Goal: Task Accomplishment & Management: Use online tool/utility

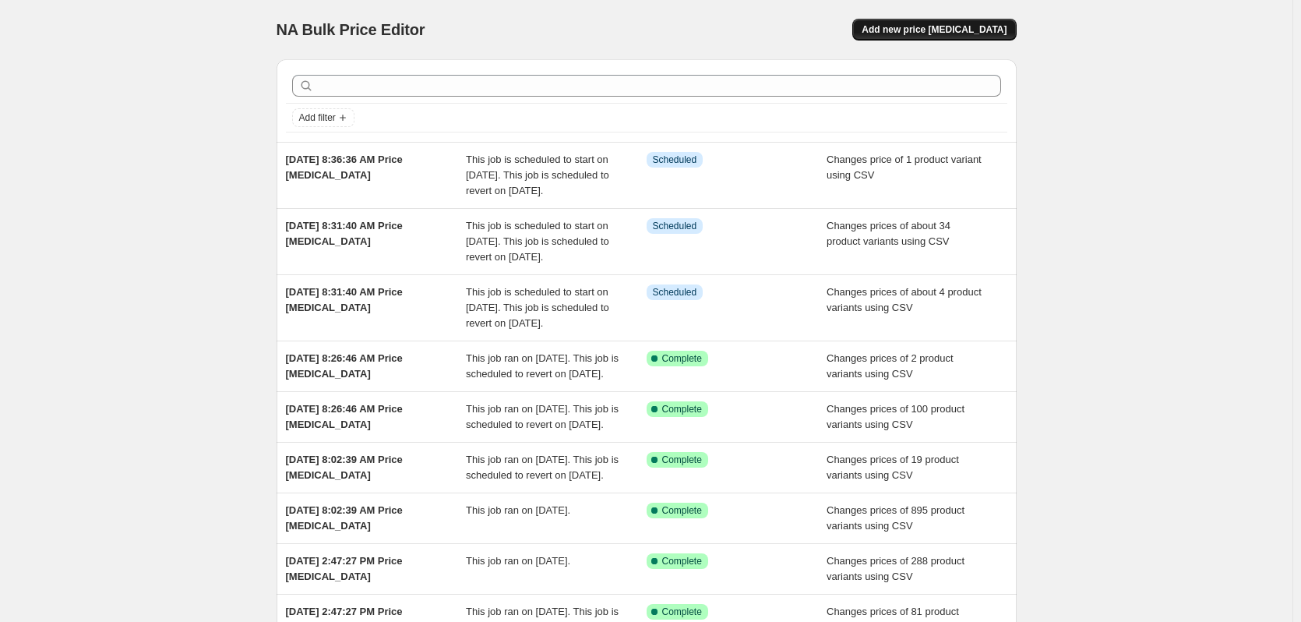
click at [950, 33] on span "Add new price change job" at bounding box center [934, 29] width 145 height 12
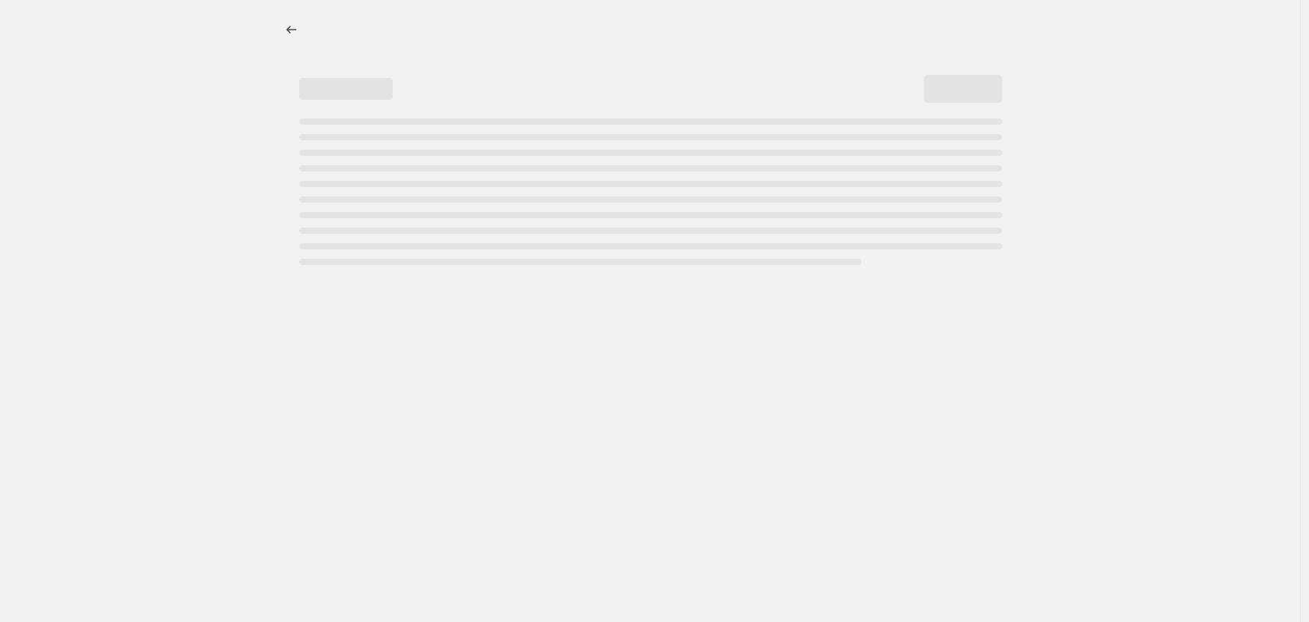
select select "percentage"
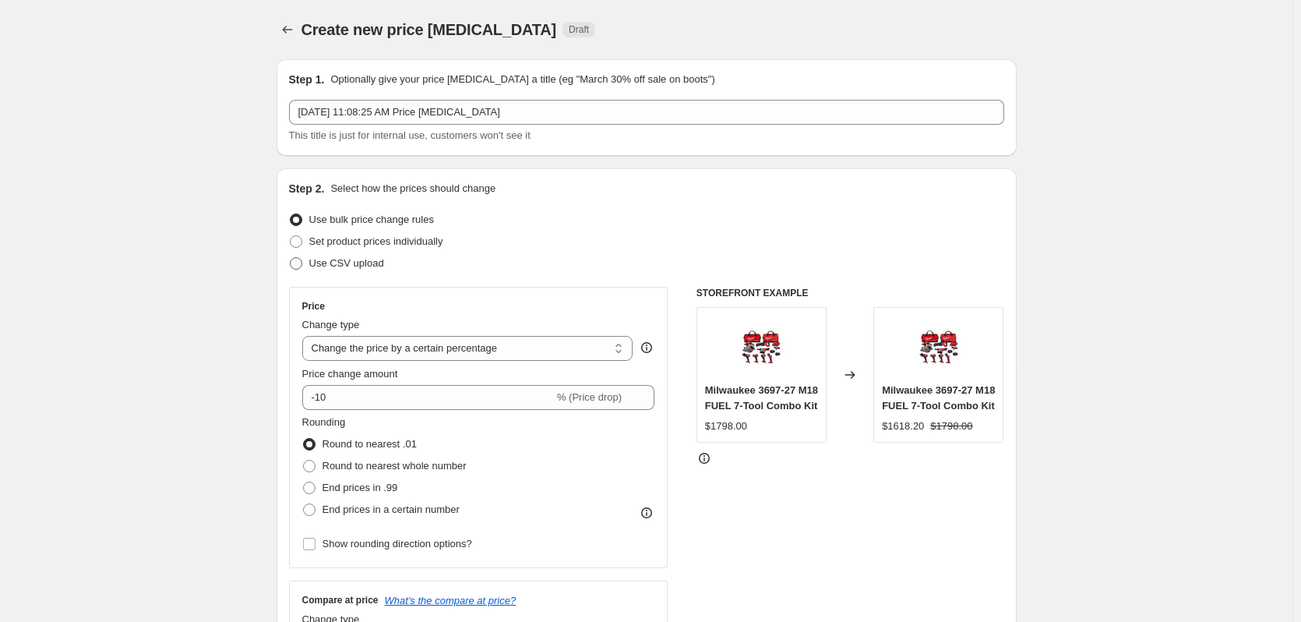
click at [358, 259] on span "Use CSV upload" at bounding box center [346, 263] width 75 height 12
click at [291, 258] on input "Use CSV upload" at bounding box center [290, 257] width 1 height 1
radio input "true"
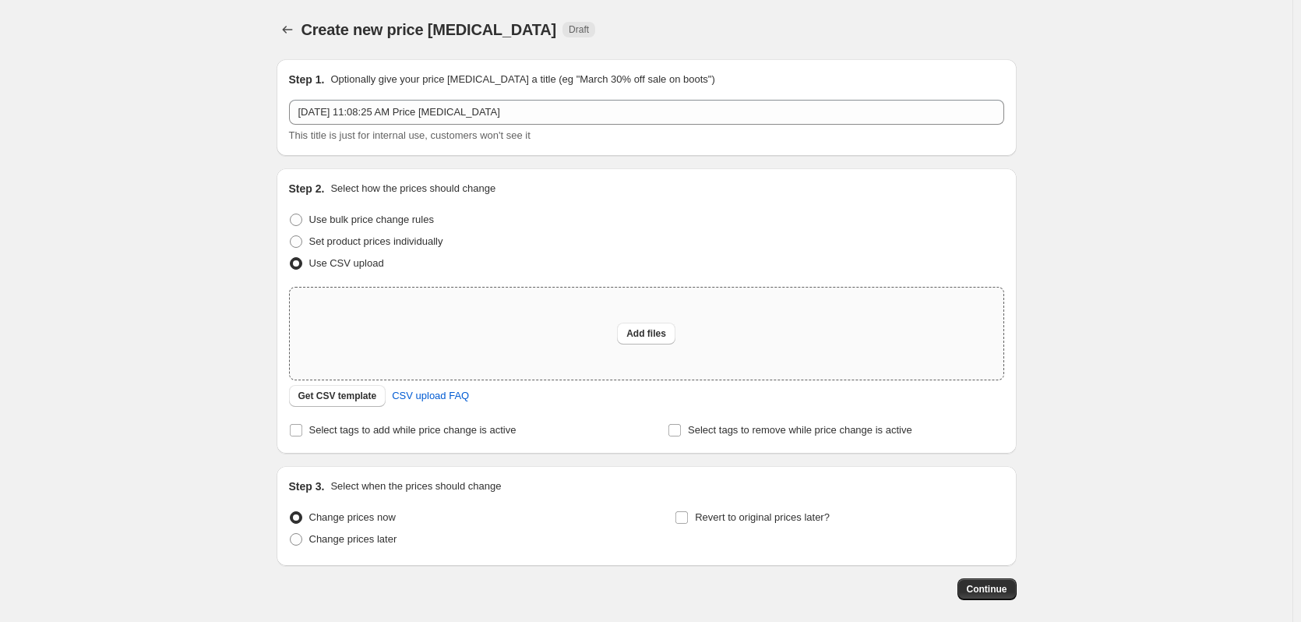
click at [636, 322] on div "Add files" at bounding box center [647, 333] width 714 height 92
type input "C:\fakepath\csv_template 1.csv"
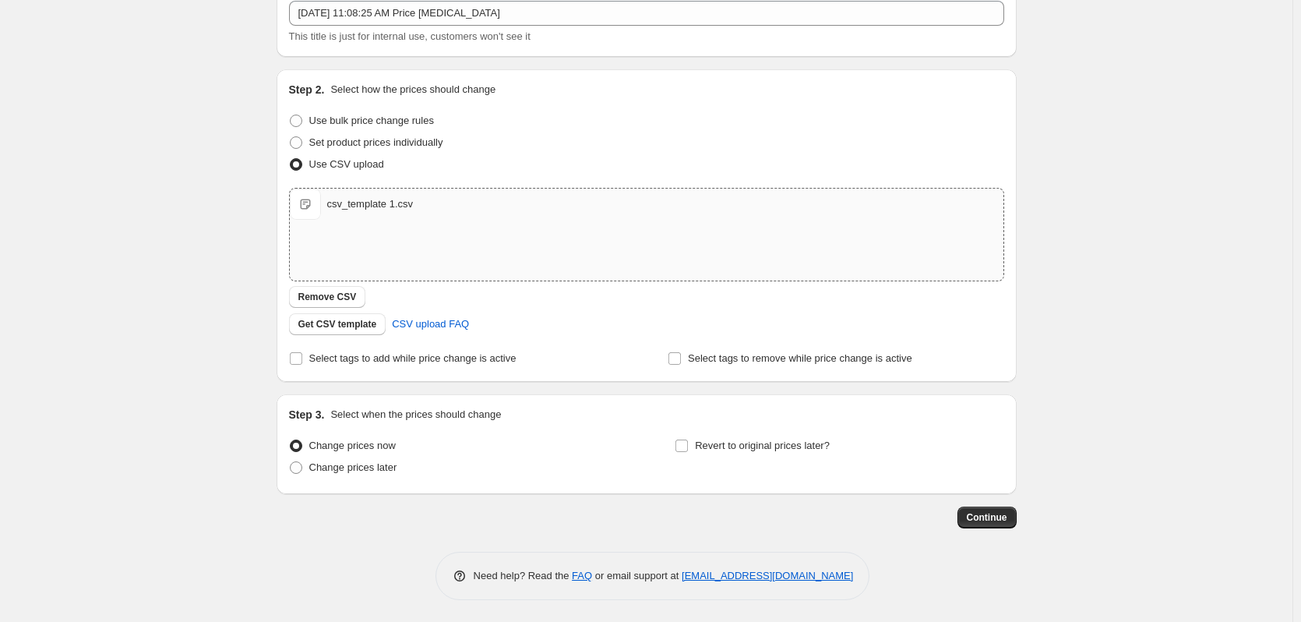
scroll to position [100, 0]
click at [754, 444] on span "Revert to original prices later?" at bounding box center [762, 444] width 135 height 12
click at [688, 444] on input "Revert to original prices later?" at bounding box center [681, 444] width 12 height 12
checkbox input "true"
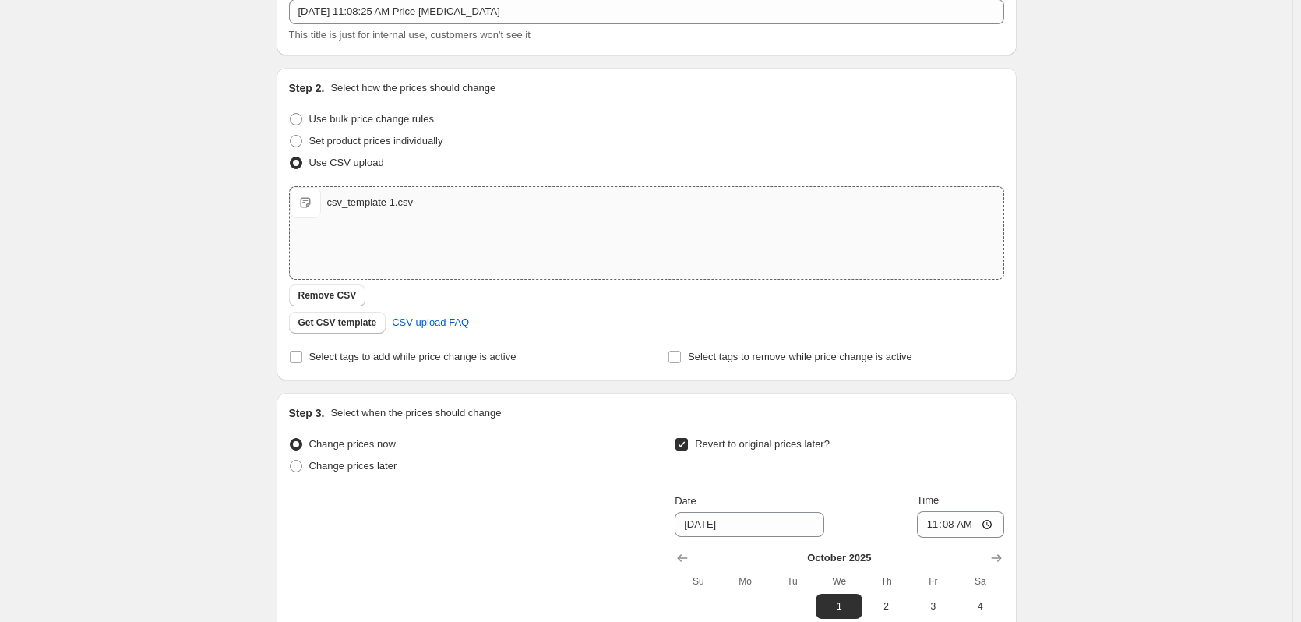
scroll to position [367, 0]
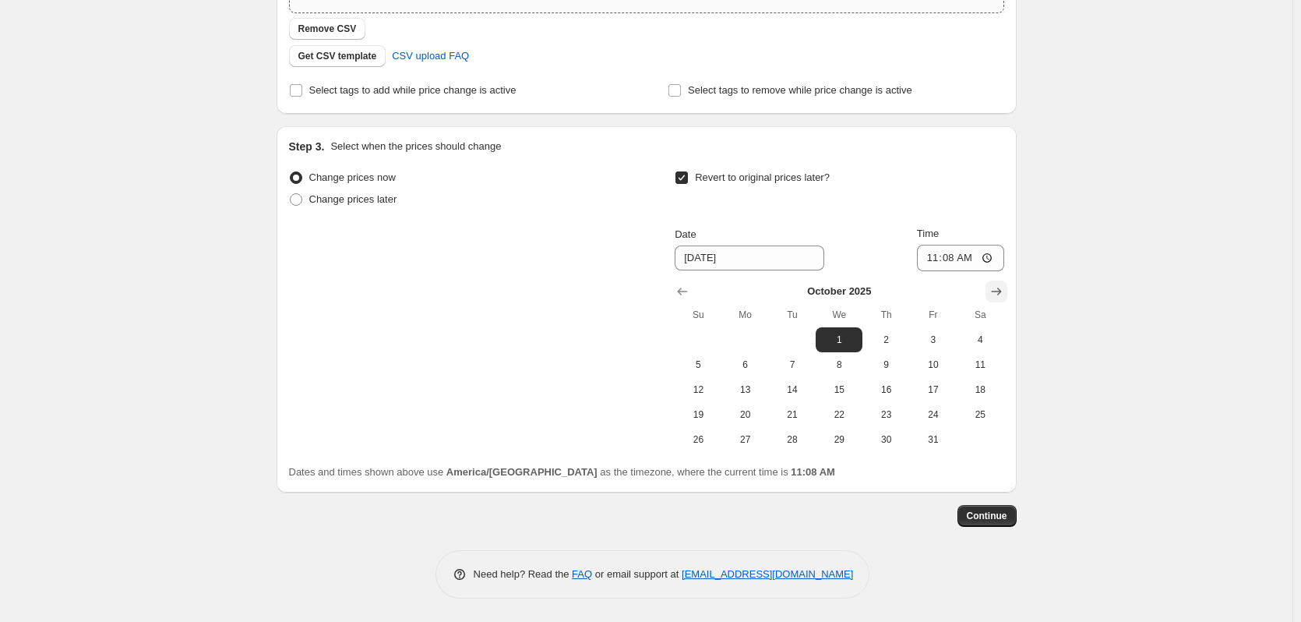
click at [1004, 291] on icon "Show next month, November 2025" at bounding box center [996, 292] width 16 height 16
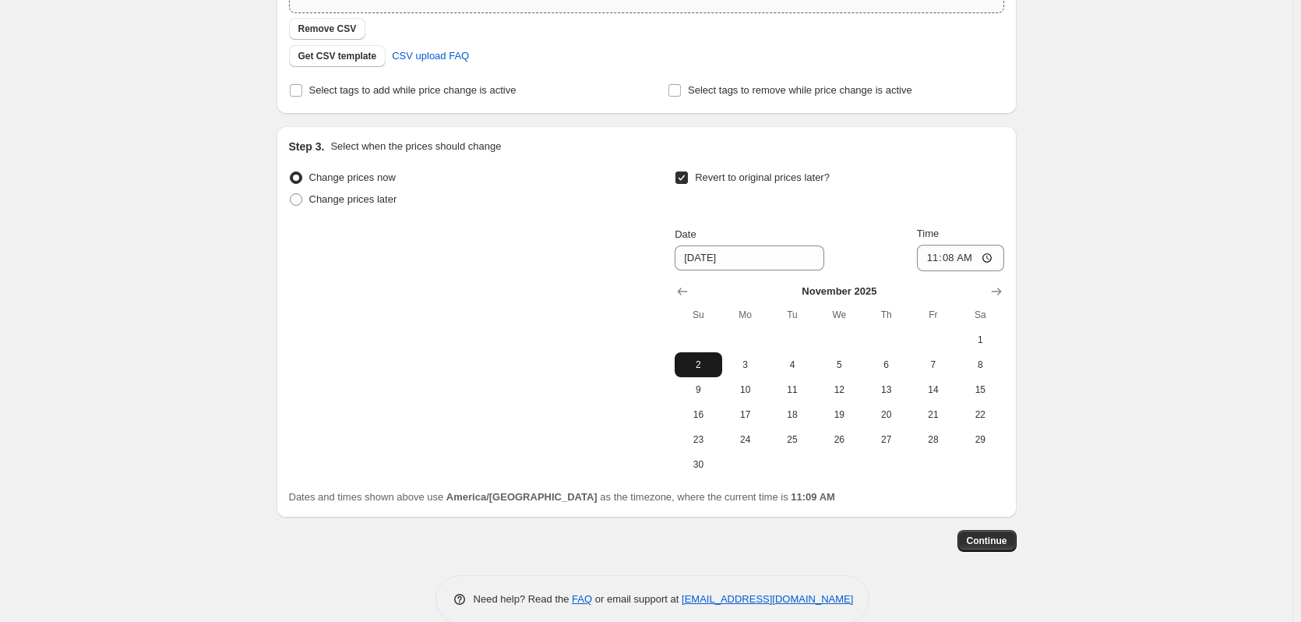
click at [714, 361] on span "2" at bounding box center [698, 364] width 34 height 12
type input "11/2/2025"
click at [933, 259] on input "11:08" at bounding box center [960, 258] width 87 height 26
type input "12:59"
click at [986, 541] on span "Continue" at bounding box center [987, 540] width 41 height 12
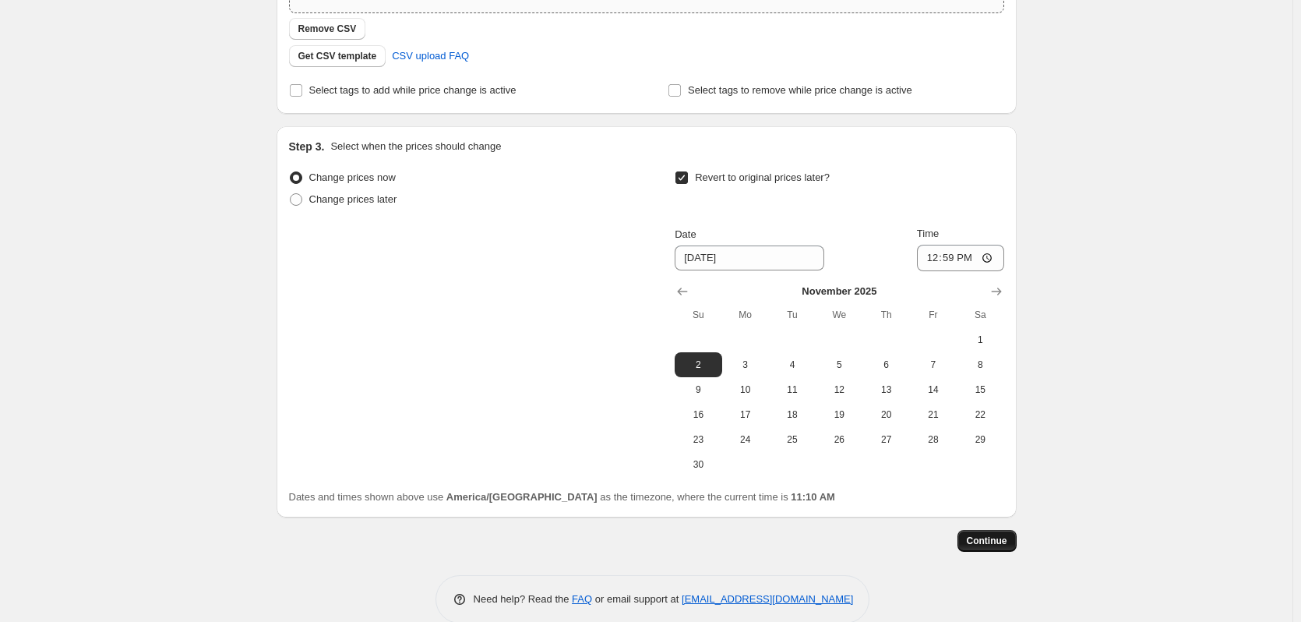
scroll to position [0, 0]
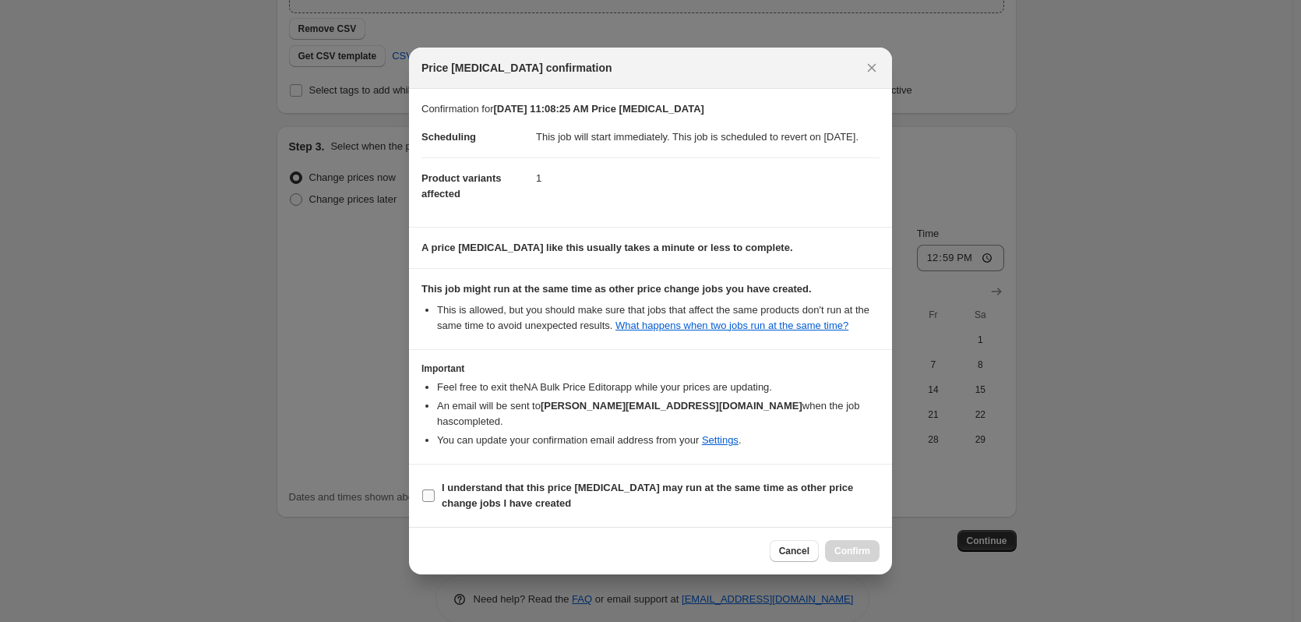
click at [477, 490] on b "I understand that this price change job may run at the same time as other price…" at bounding box center [647, 494] width 411 height 27
click at [435, 490] on input "I understand that this price change job may run at the same time as other price…" at bounding box center [428, 495] width 12 height 12
checkbox input "true"
click at [869, 549] on span "Confirm" at bounding box center [852, 550] width 36 height 12
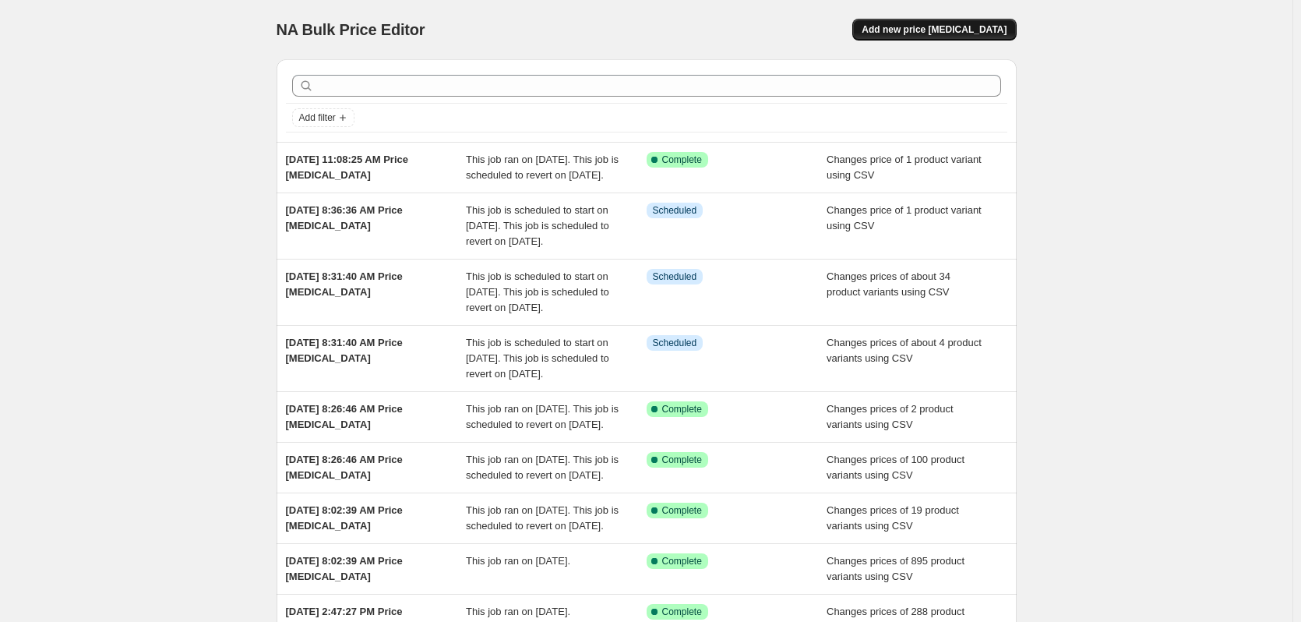
click at [978, 23] on button "Add new price change job" at bounding box center [934, 30] width 164 height 22
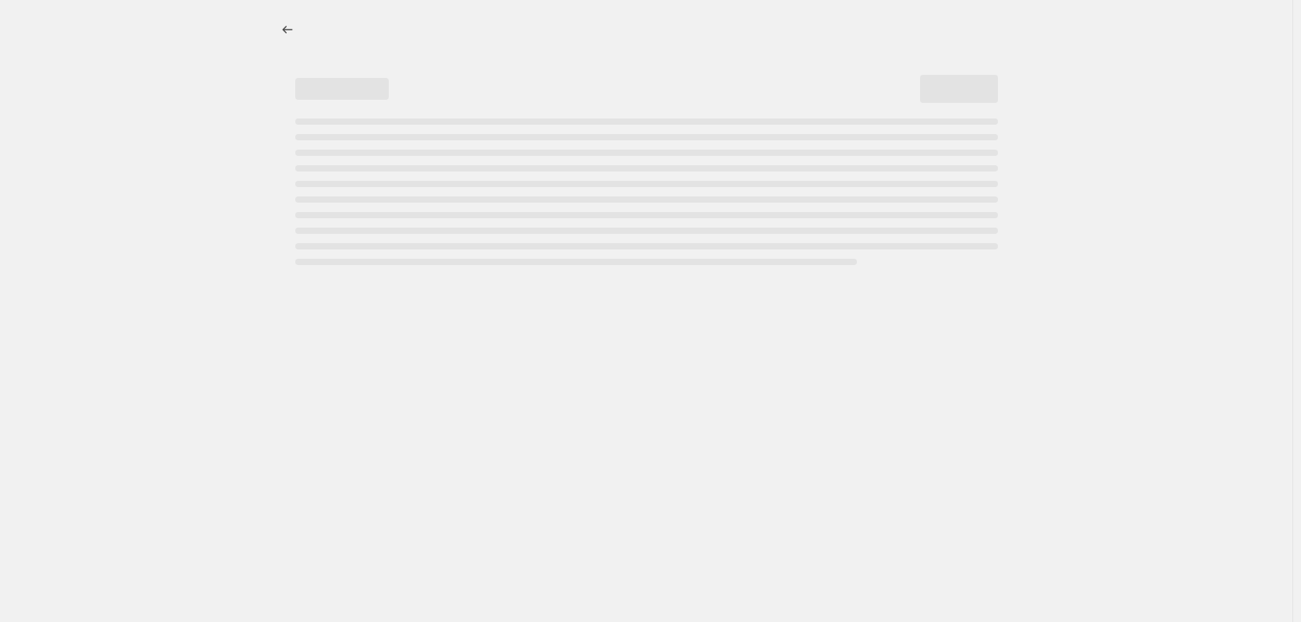
select select "percentage"
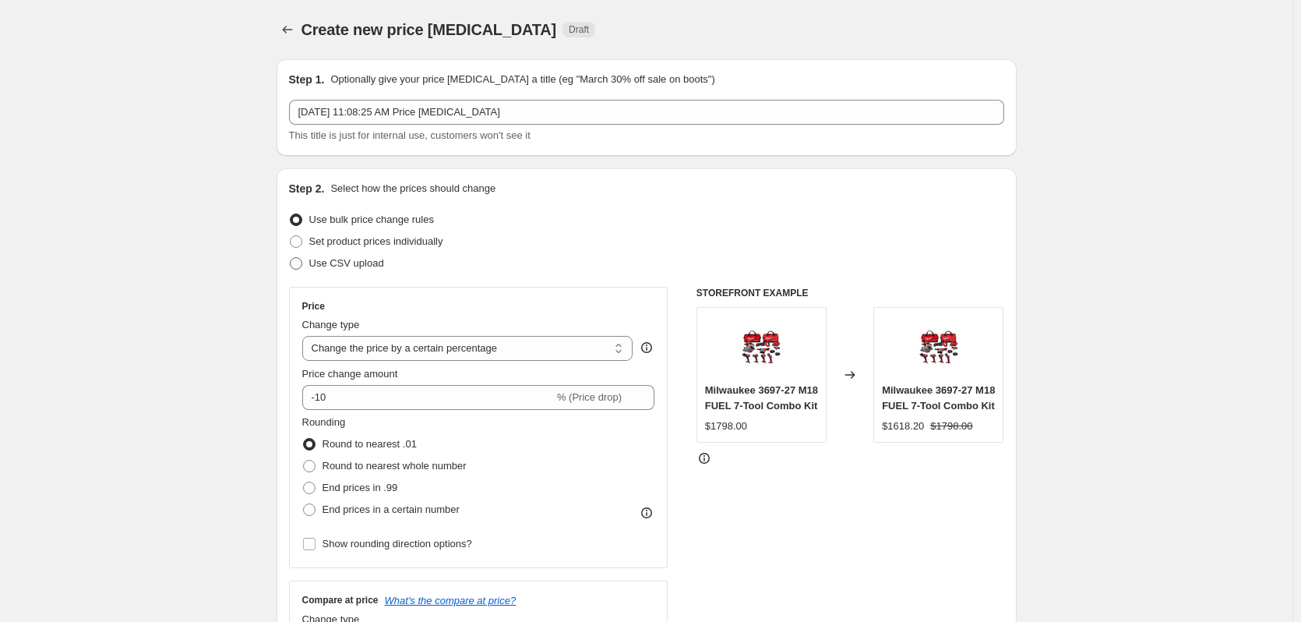
click at [371, 264] on span "Use CSV upload" at bounding box center [346, 263] width 75 height 12
click at [291, 258] on input "Use CSV upload" at bounding box center [290, 257] width 1 height 1
radio input "true"
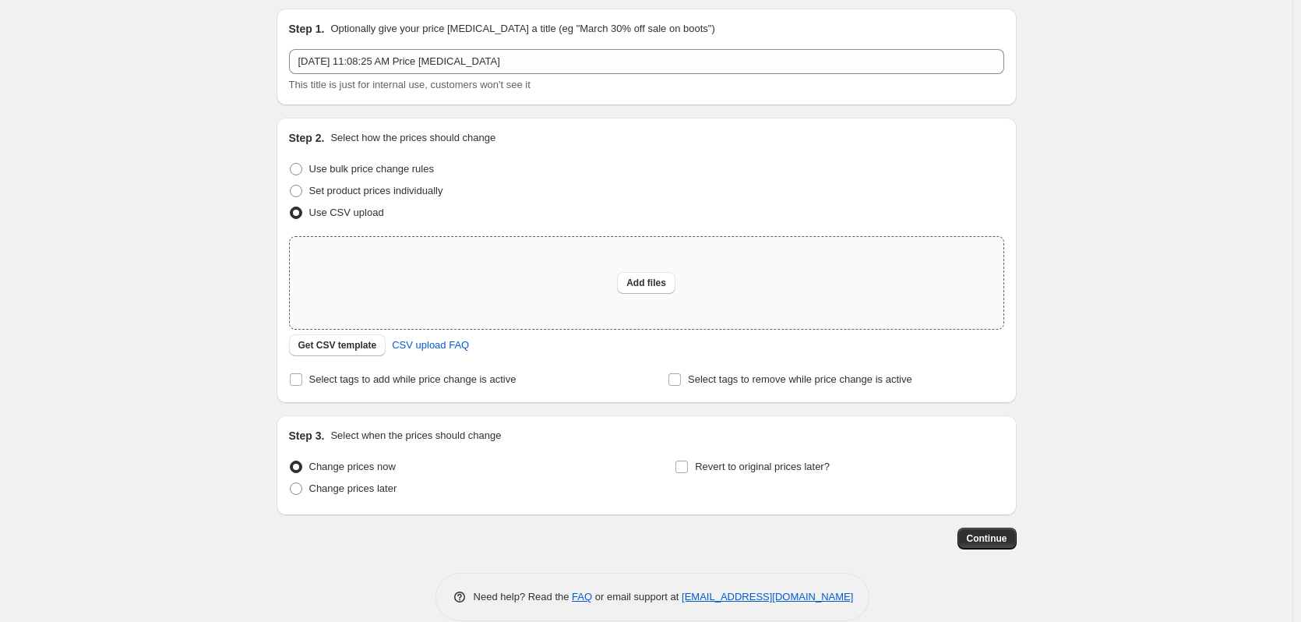
scroll to position [73, 0]
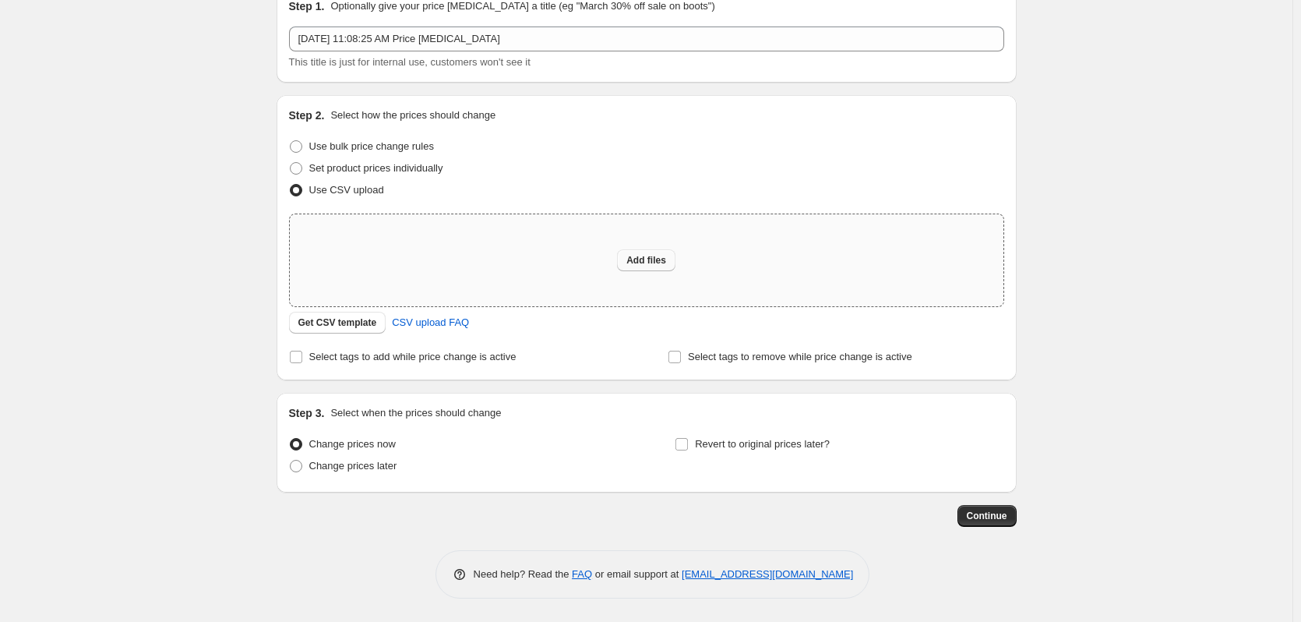
click at [648, 254] on button "Add files" at bounding box center [646, 260] width 58 height 22
type input "C:\fakepath\csv_template 1.csv"
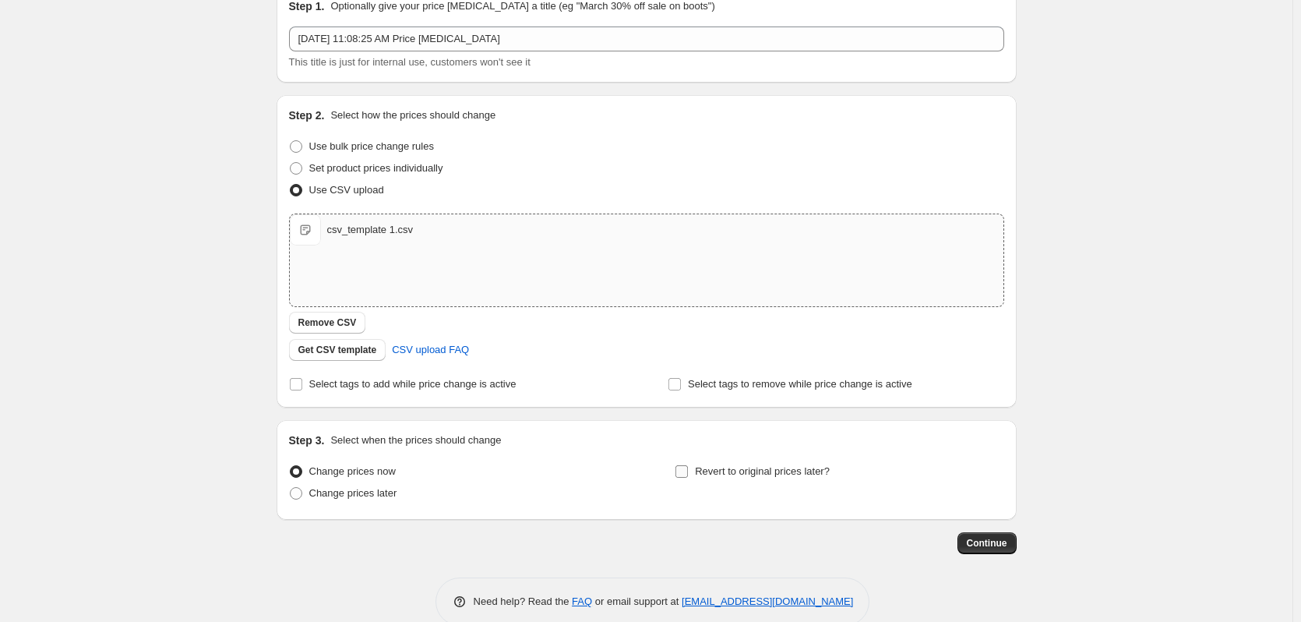
click at [757, 471] on span "Revert to original prices later?" at bounding box center [762, 471] width 135 height 12
click at [688, 471] on input "Revert to original prices later?" at bounding box center [681, 471] width 12 height 12
checkbox input "true"
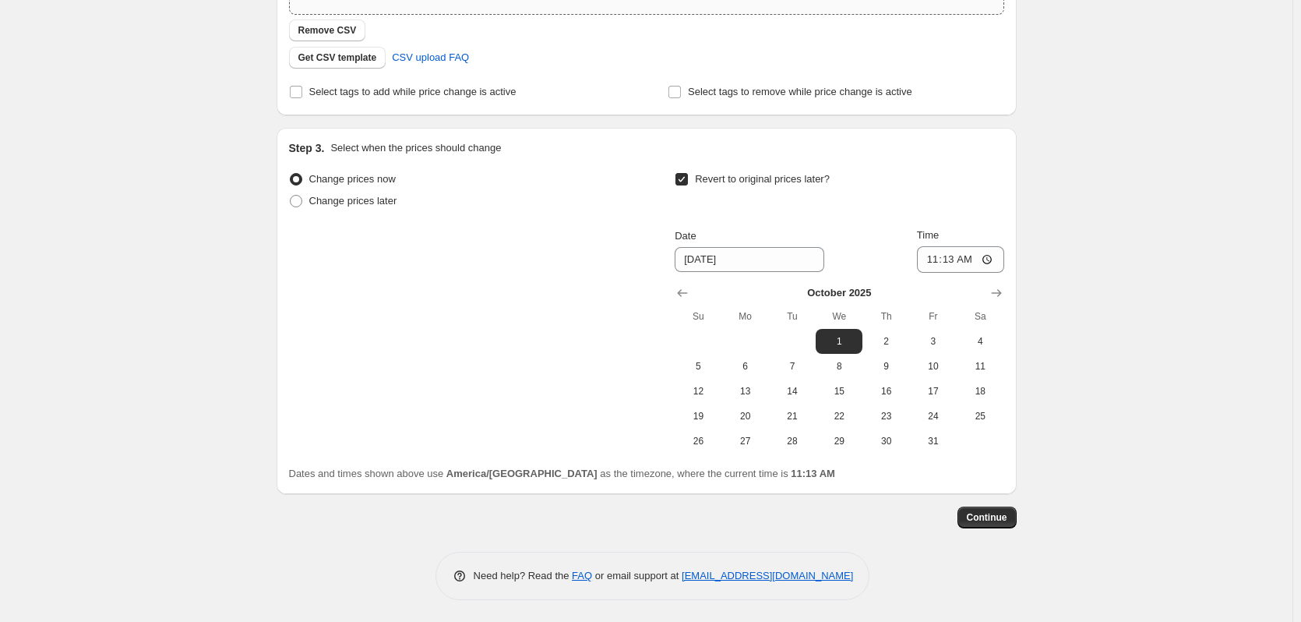
scroll to position [367, 0]
click at [999, 286] on icon "Show next month, November 2025" at bounding box center [996, 292] width 16 height 16
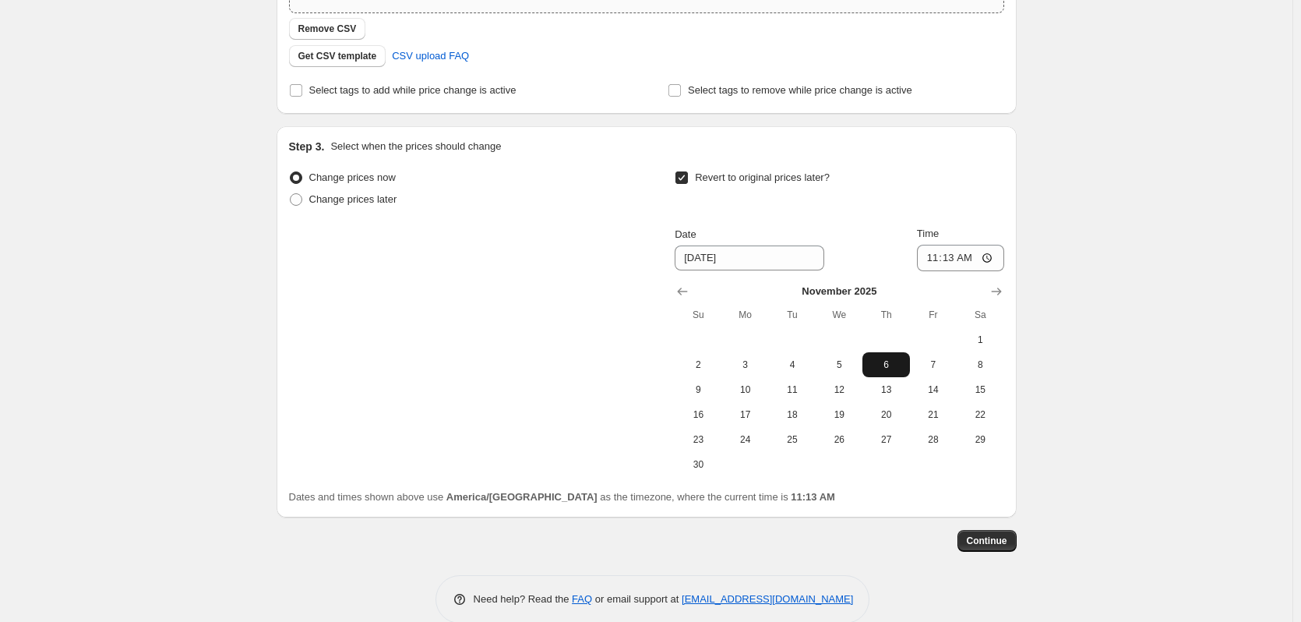
click at [897, 356] on button "6" at bounding box center [885, 364] width 47 height 25
type input "11/6/2025"
click at [937, 259] on input "11:13" at bounding box center [960, 258] width 87 height 26
type input "12:59"
click at [997, 537] on span "Continue" at bounding box center [987, 540] width 41 height 12
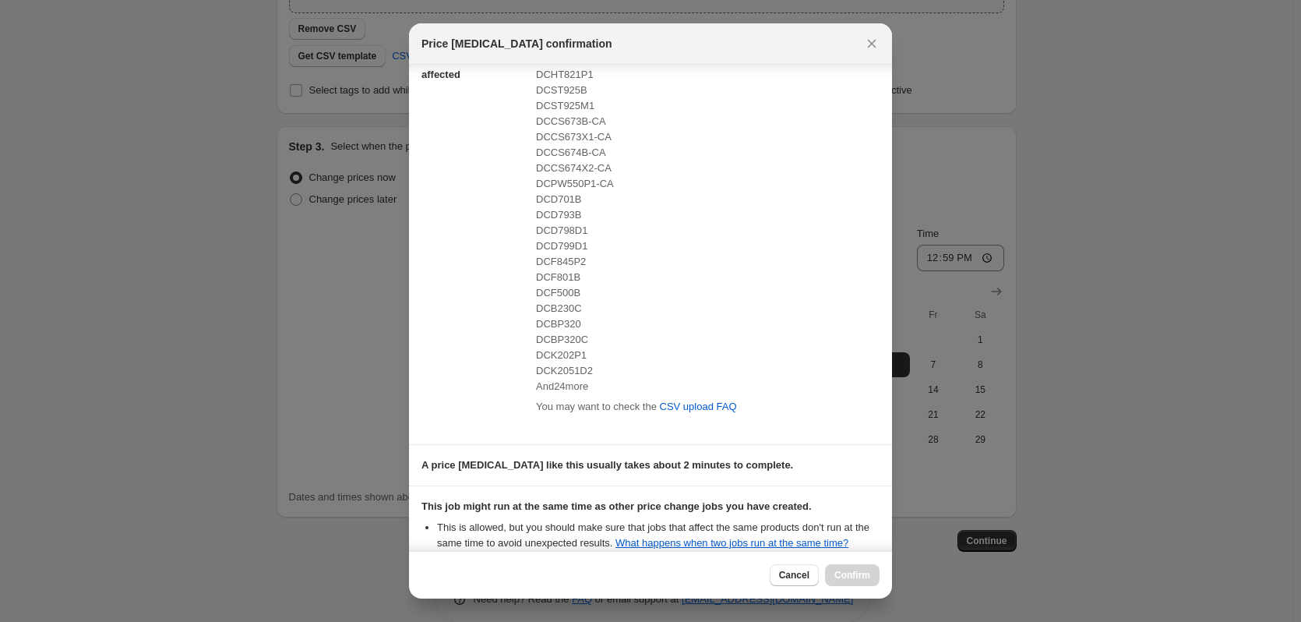
scroll to position [288, 0]
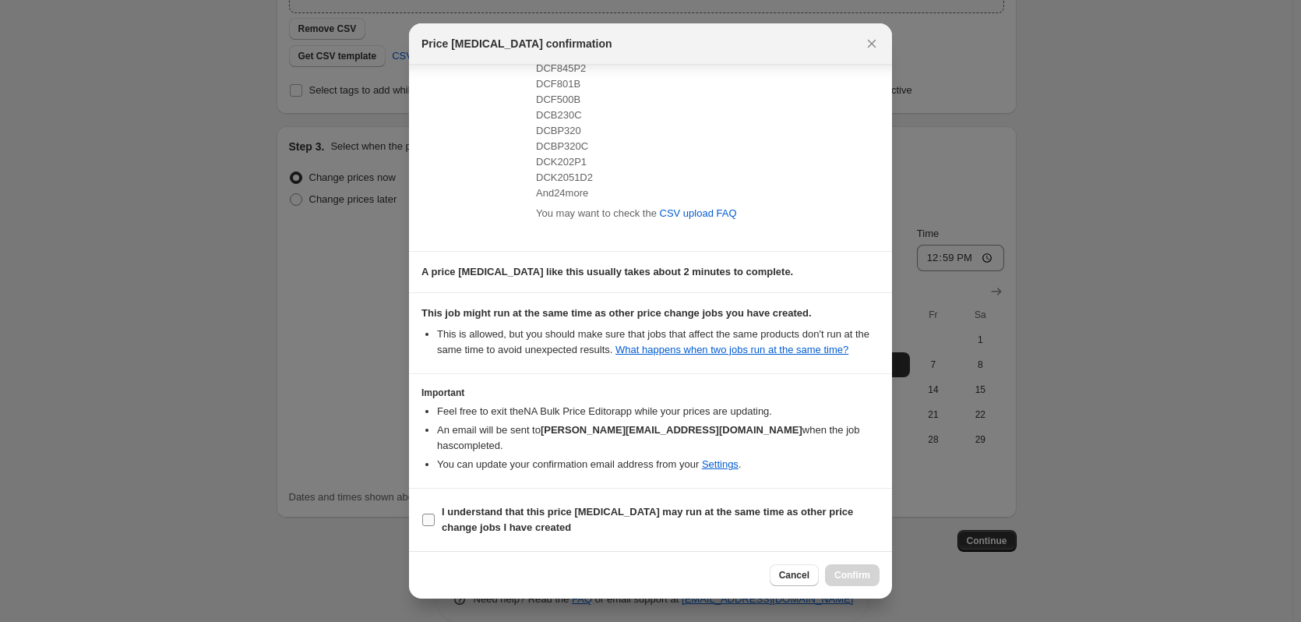
click at [440, 513] on label "I understand that this price change job may run at the same time as other price…" at bounding box center [650, 519] width 458 height 37
click at [435, 513] on input "I understand that this price change job may run at the same time as other price…" at bounding box center [428, 519] width 12 height 12
checkbox input "true"
click at [870, 576] on button "Confirm" at bounding box center [852, 575] width 55 height 22
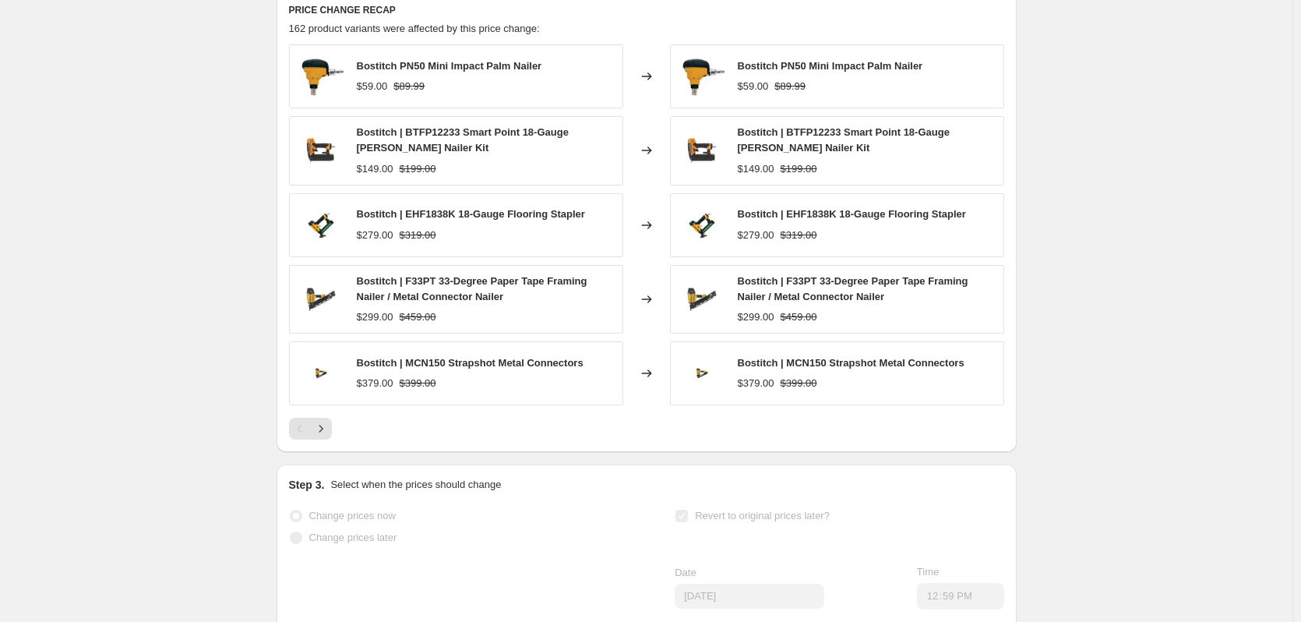
scroll to position [623, 0]
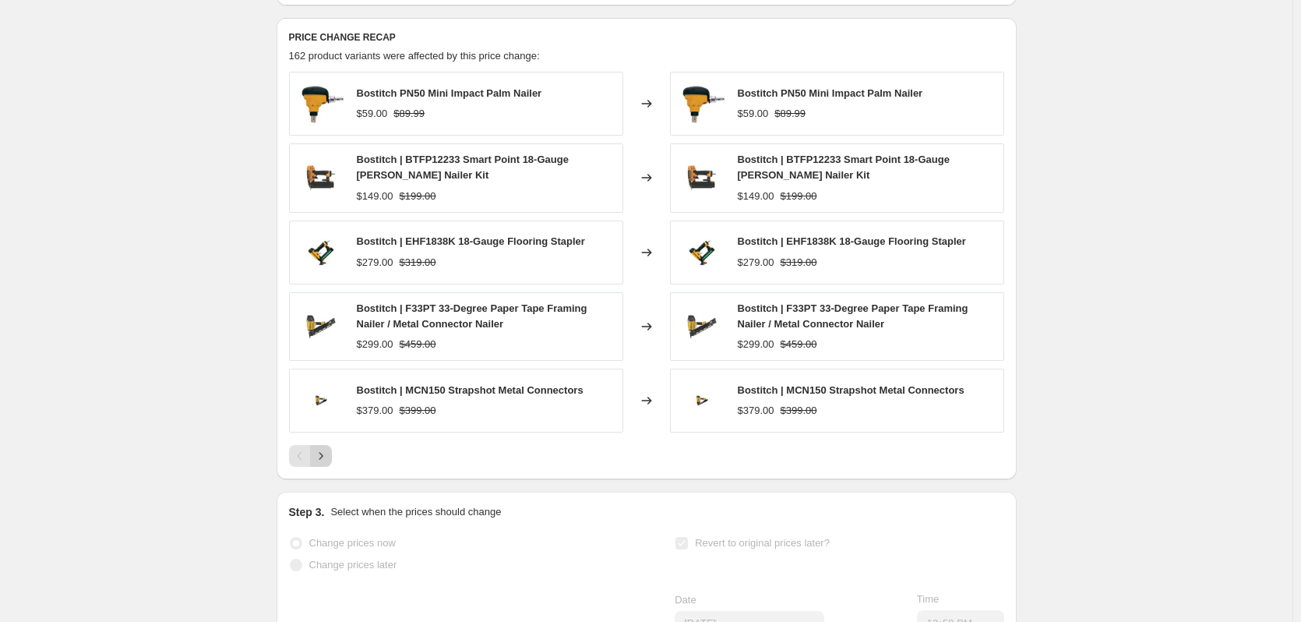
click at [322, 463] on icon "Next" at bounding box center [321, 456] width 16 height 16
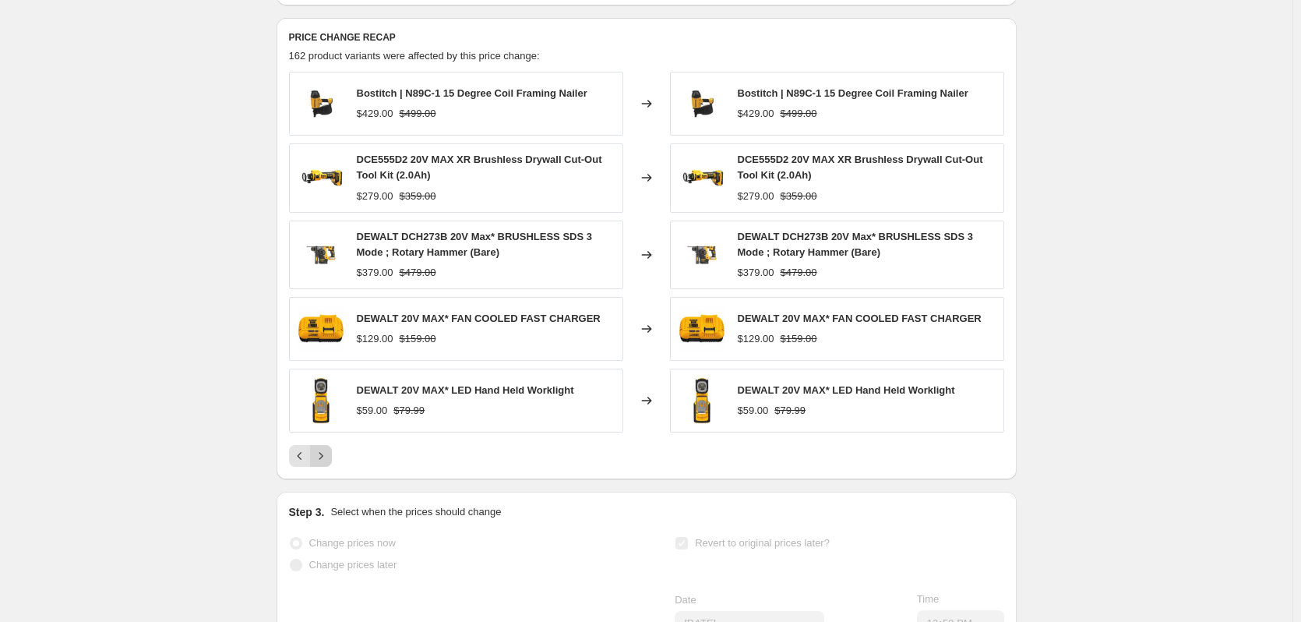
click at [322, 463] on icon "Next" at bounding box center [321, 456] width 16 height 16
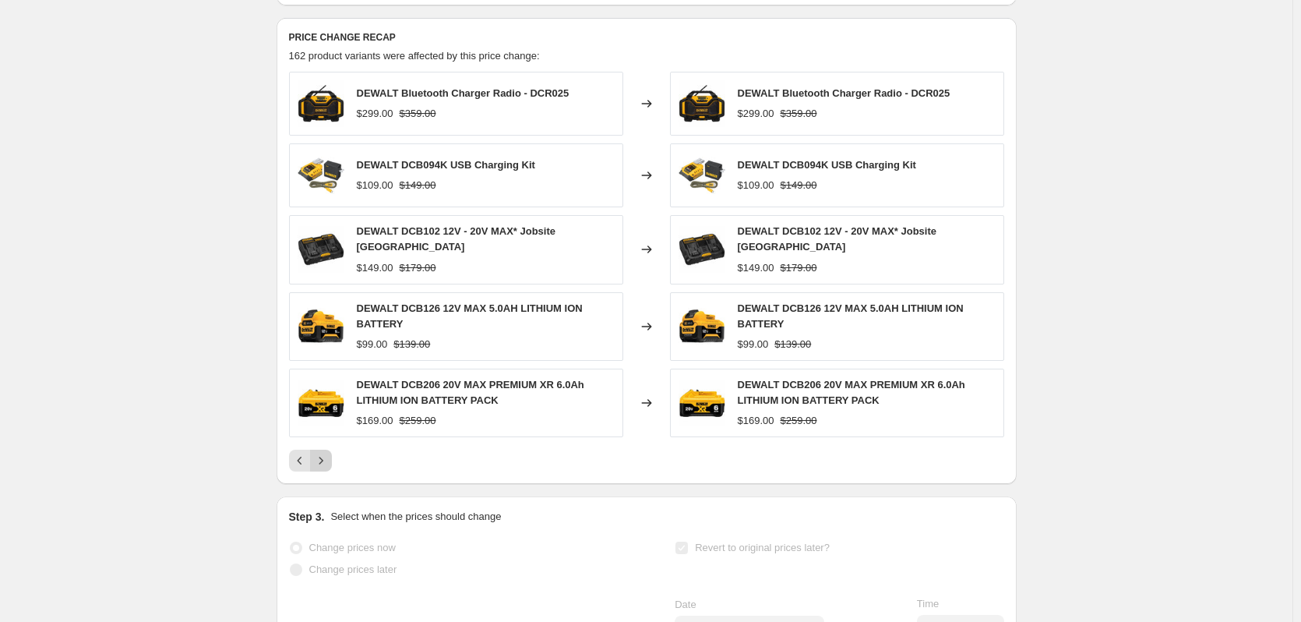
click at [326, 468] on button "Next" at bounding box center [321, 460] width 22 height 22
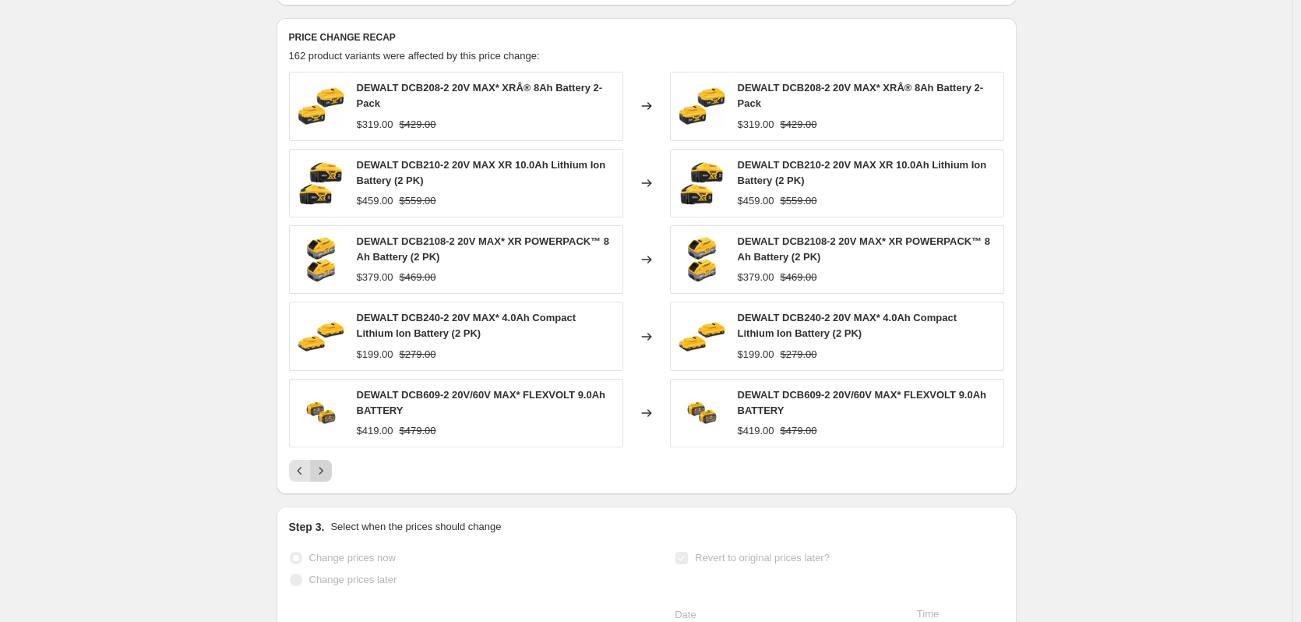
click at [326, 468] on div "DEWALT DCB208-2 20V MAX* XRÂ® 8Ah Battery 2-Pack $319.00 $429.00 Changed to DEW…" at bounding box center [646, 277] width 715 height 410
click at [329, 478] on icon "Next" at bounding box center [321, 471] width 16 height 16
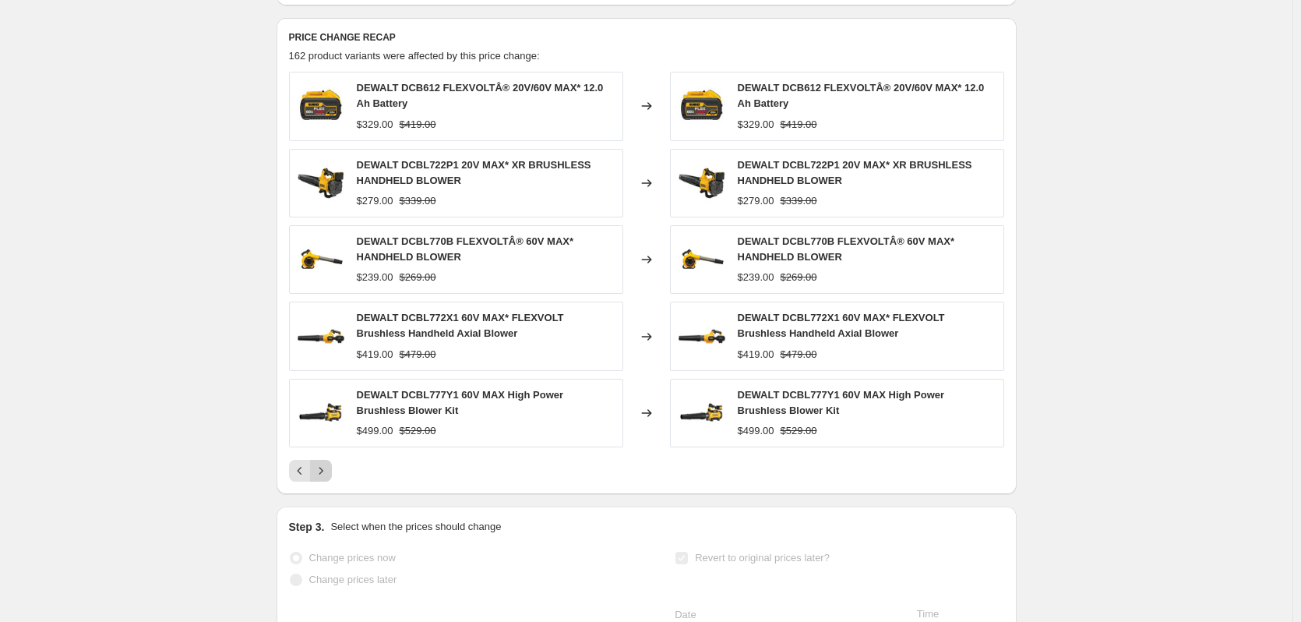
click at [329, 478] on icon "Next" at bounding box center [321, 471] width 16 height 16
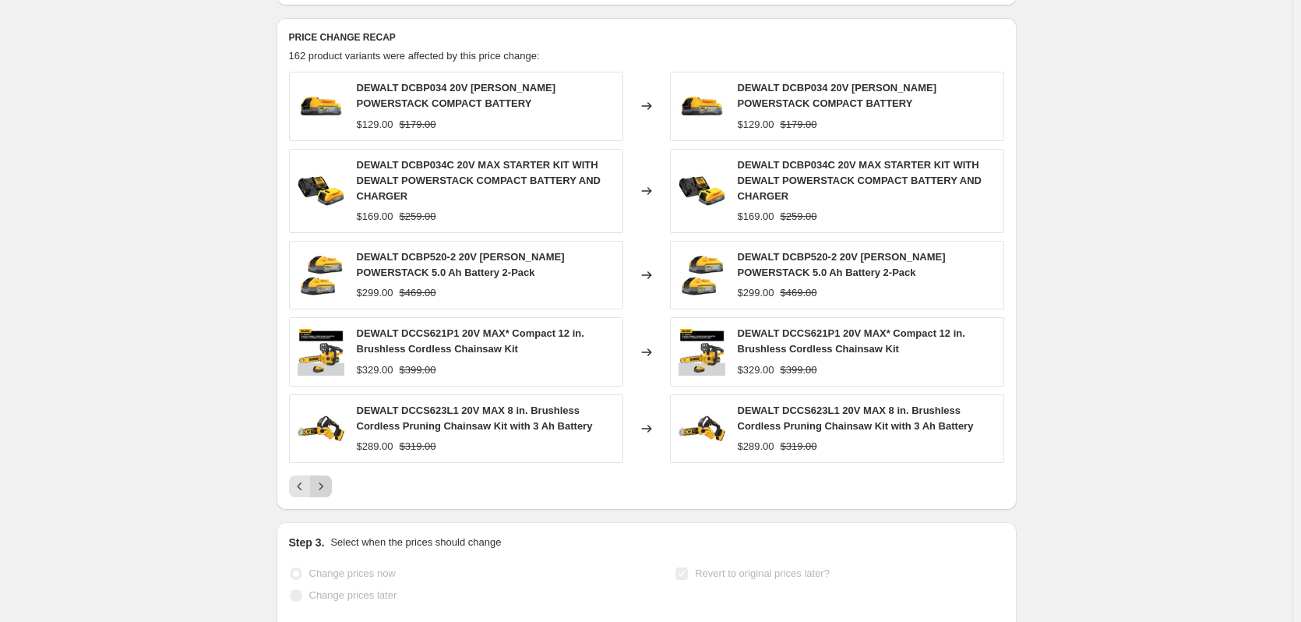
click at [329, 491] on button "Next" at bounding box center [321, 486] width 22 height 22
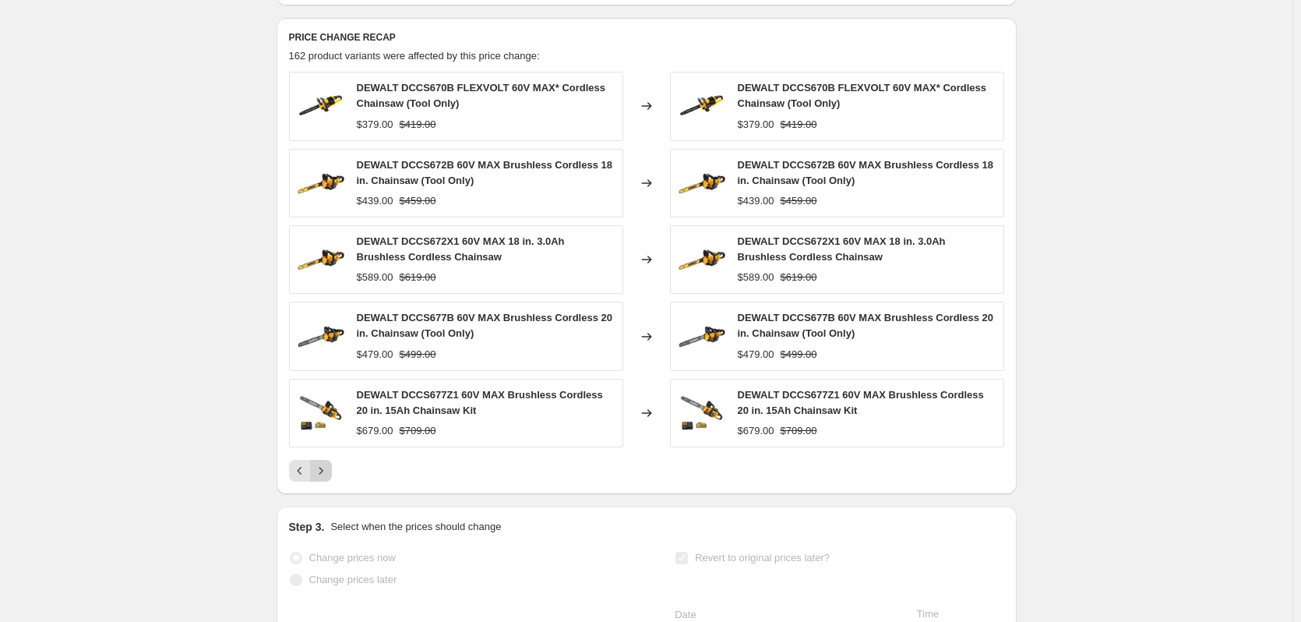
click at [329, 478] on icon "Next" at bounding box center [321, 471] width 16 height 16
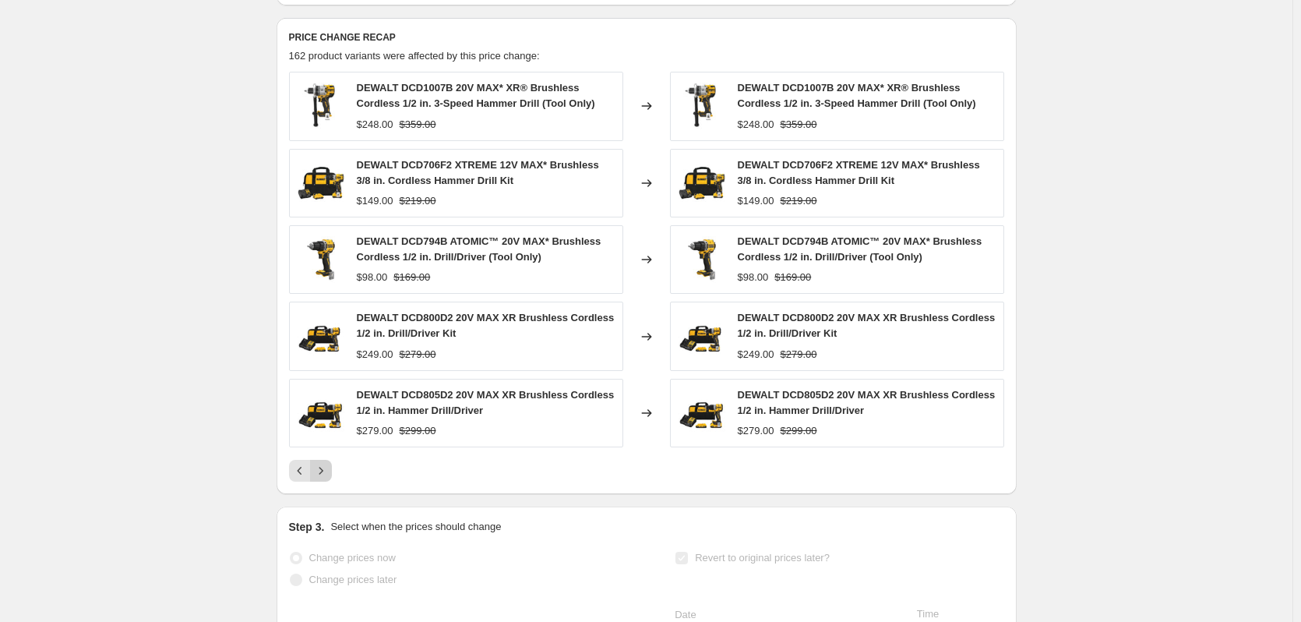
click at [329, 478] on icon "Next" at bounding box center [321, 471] width 16 height 16
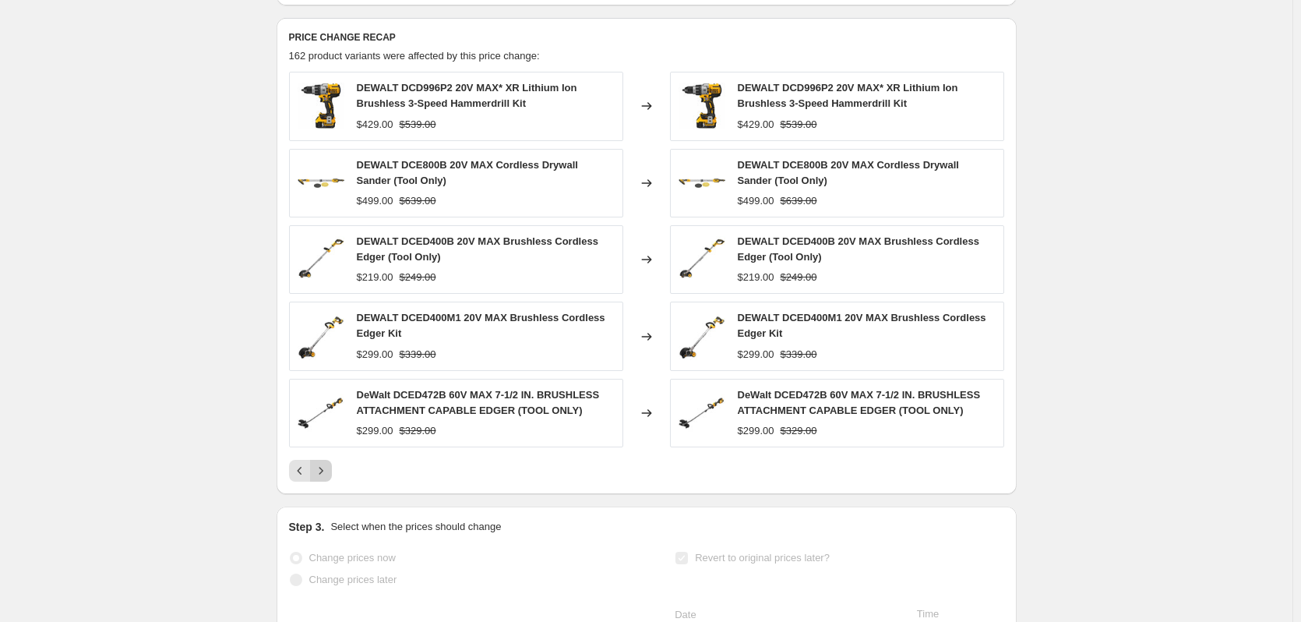
click at [329, 478] on icon "Next" at bounding box center [321, 471] width 16 height 16
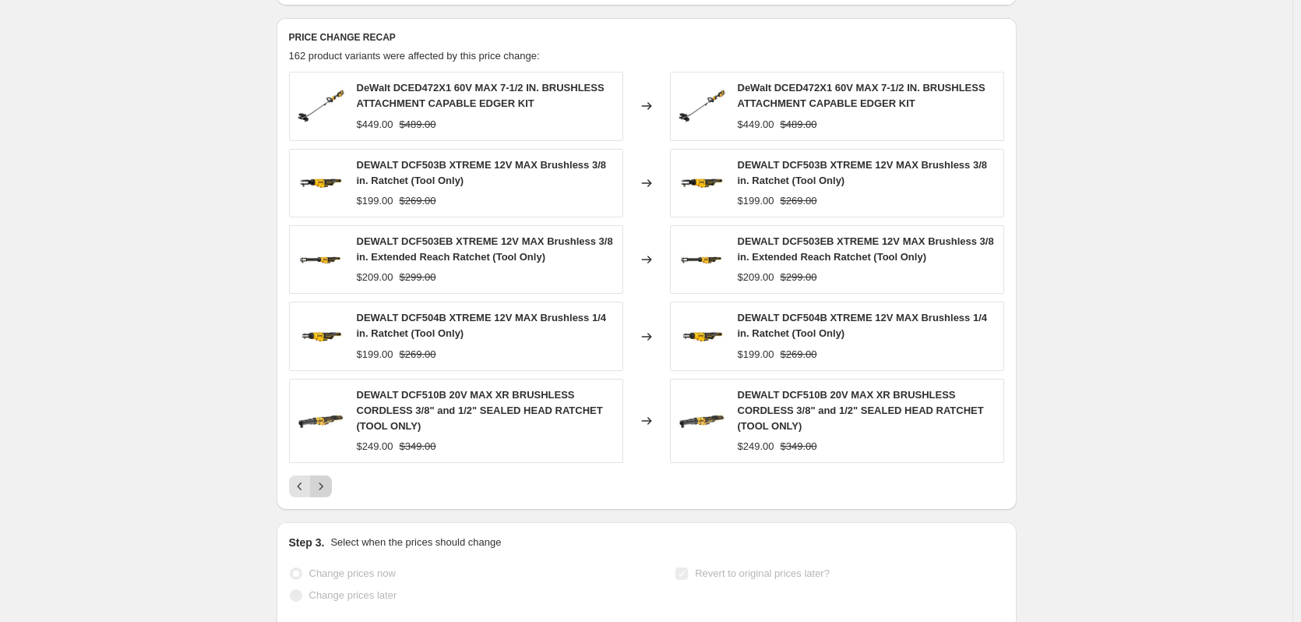
click at [329, 491] on button "Next" at bounding box center [321, 486] width 22 height 22
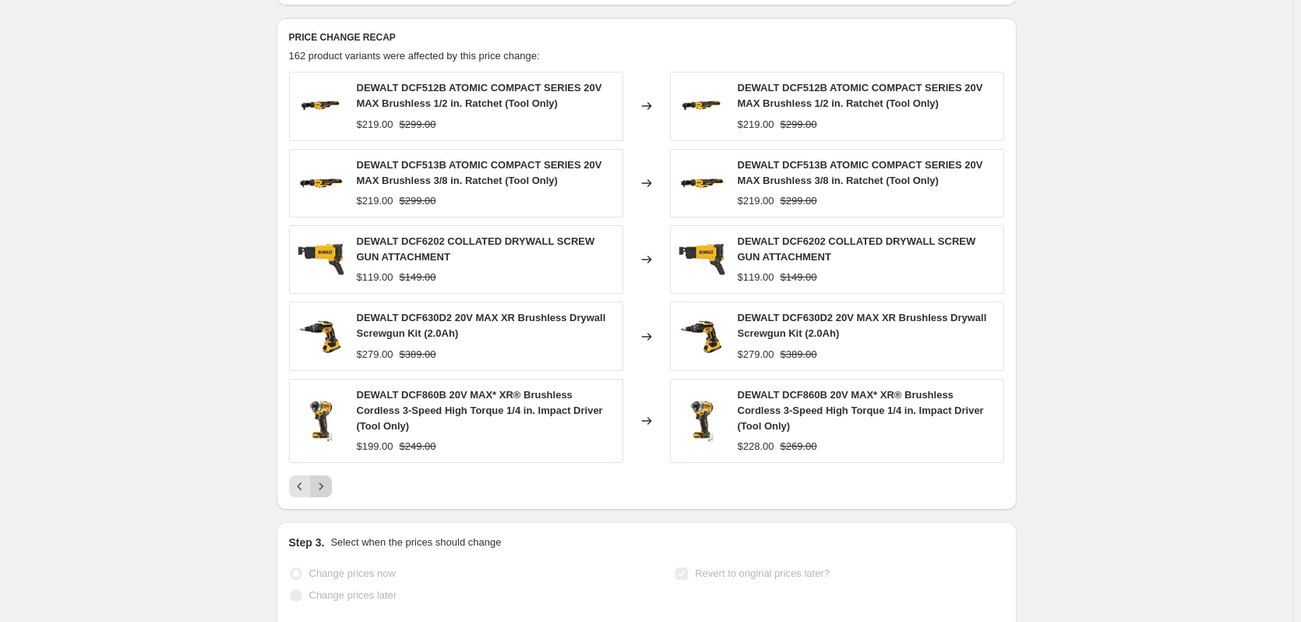
click at [329, 491] on icon "Next" at bounding box center [321, 486] width 16 height 16
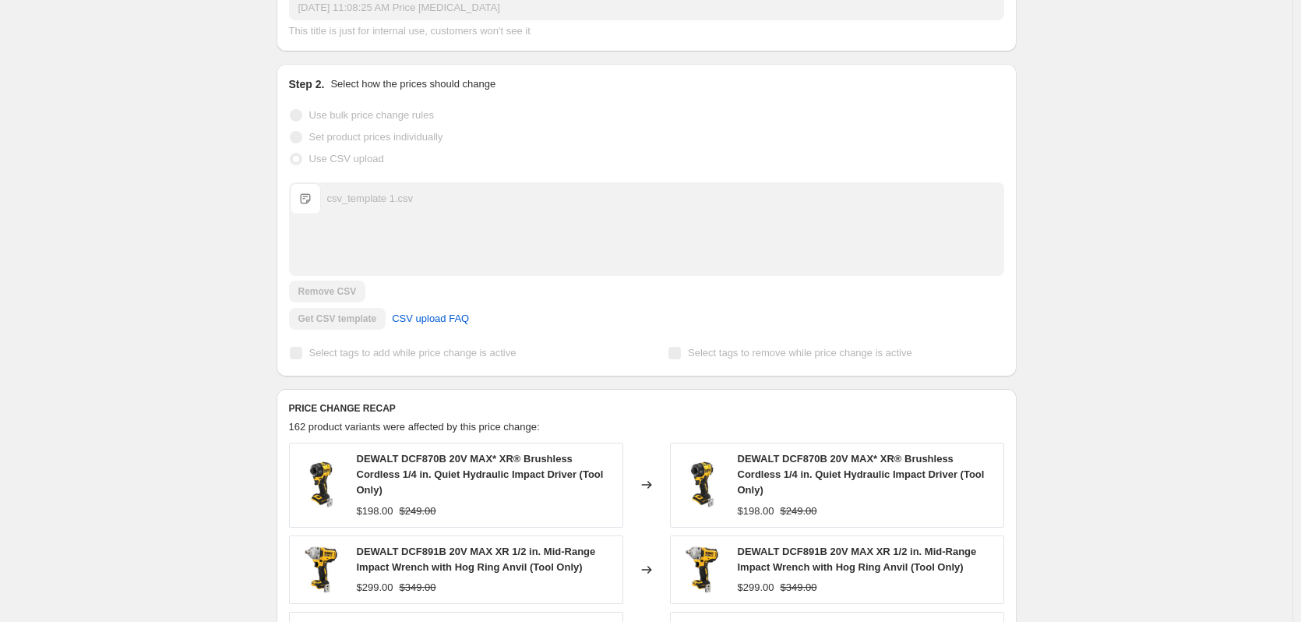
scroll to position [234, 0]
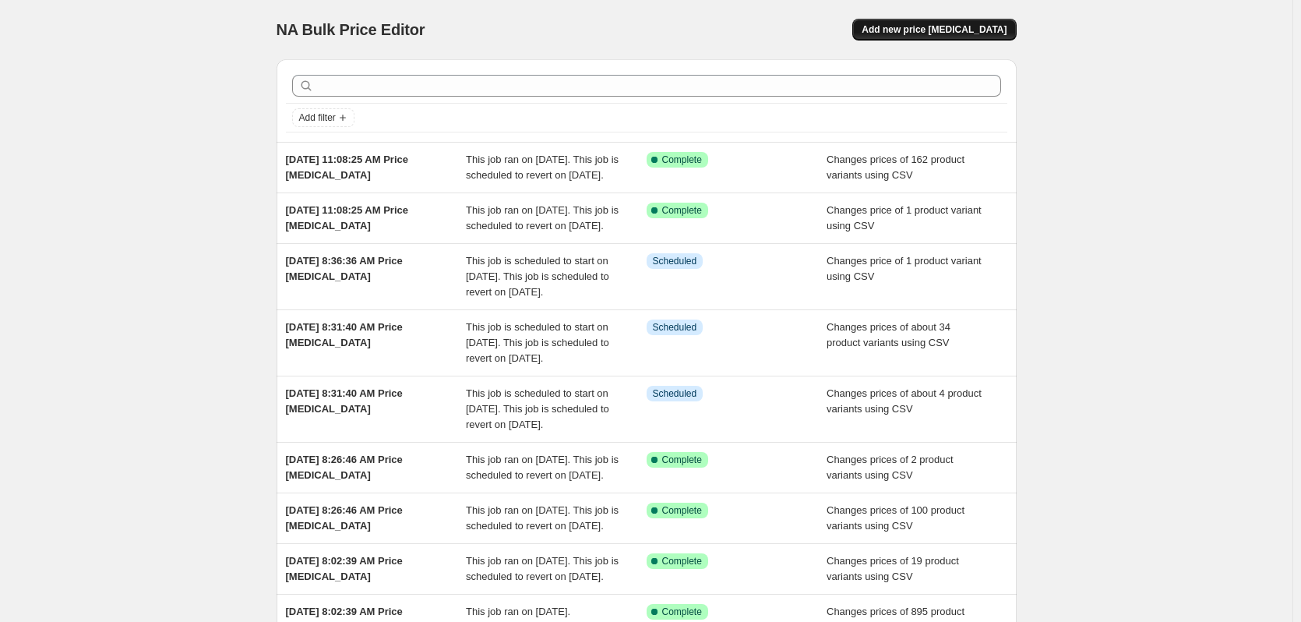
click at [974, 30] on span "Add new price change job" at bounding box center [934, 29] width 145 height 12
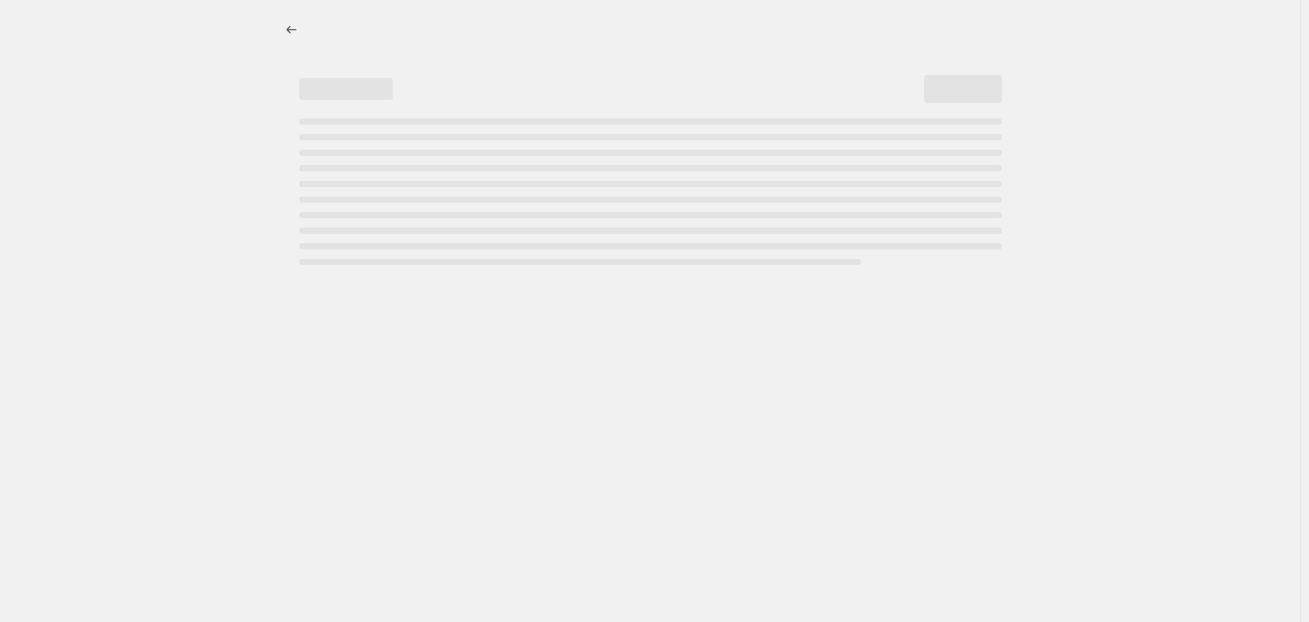
select select "percentage"
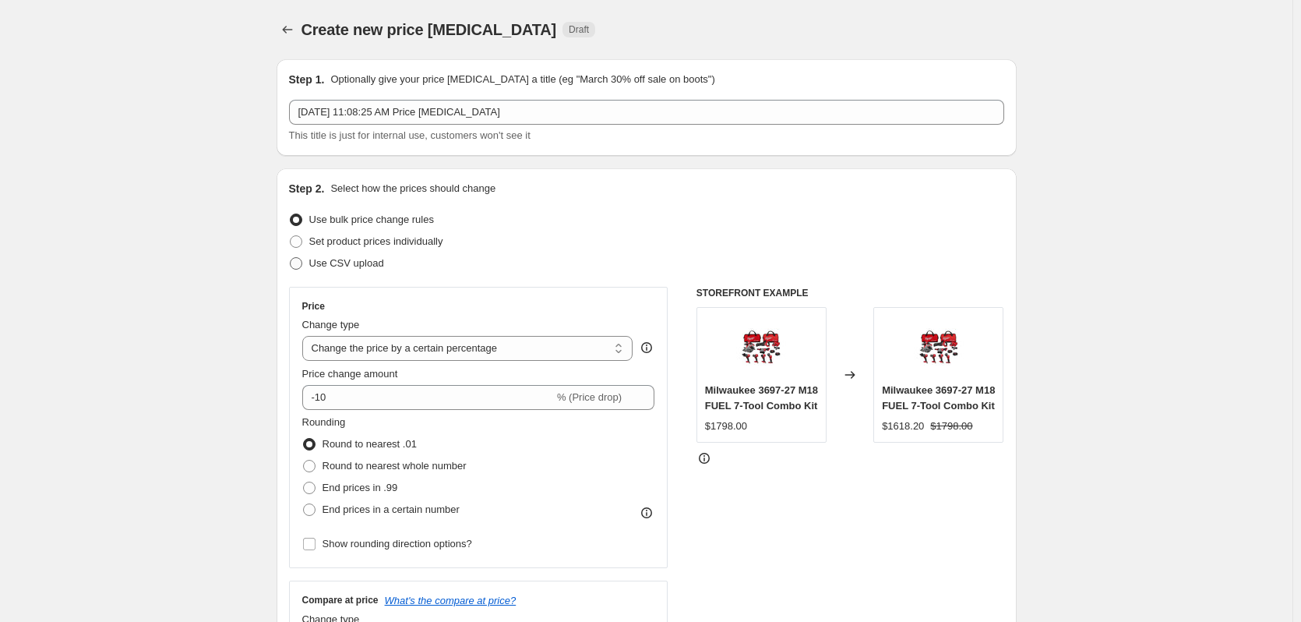
click at [364, 266] on span "Use CSV upload" at bounding box center [346, 263] width 75 height 12
click at [291, 258] on input "Use CSV upload" at bounding box center [290, 257] width 1 height 1
radio input "true"
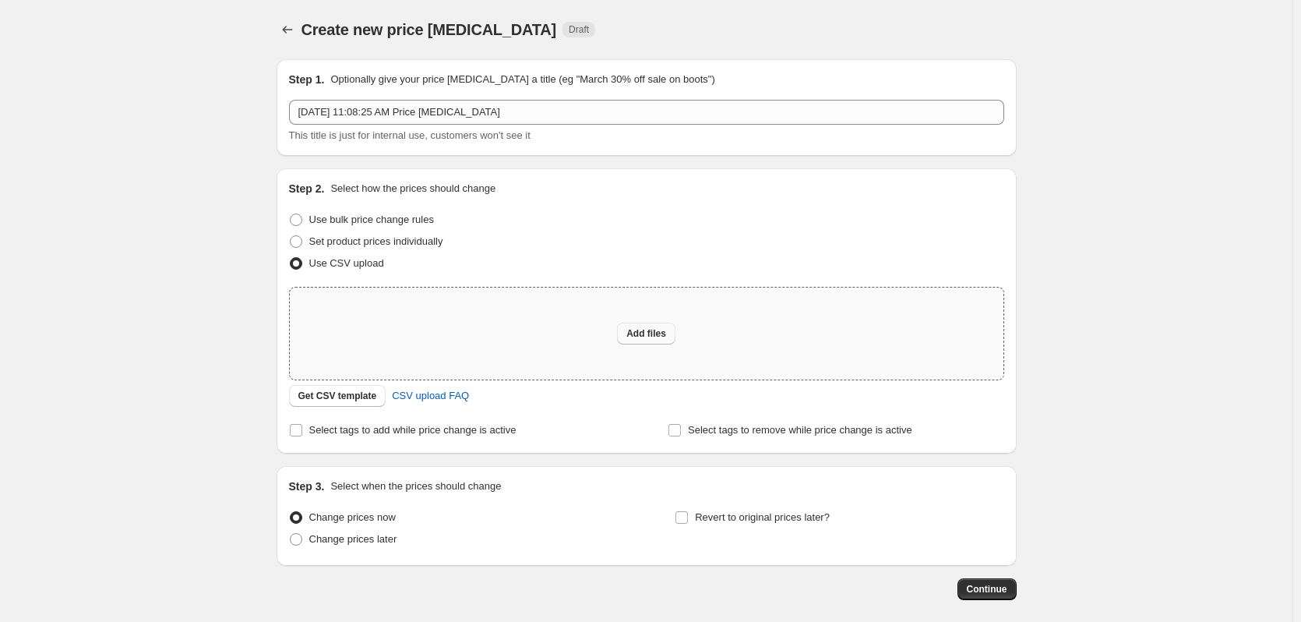
click at [643, 324] on button "Add files" at bounding box center [646, 333] width 58 height 22
type input "C:\fakepath\csv_template 1.csv"
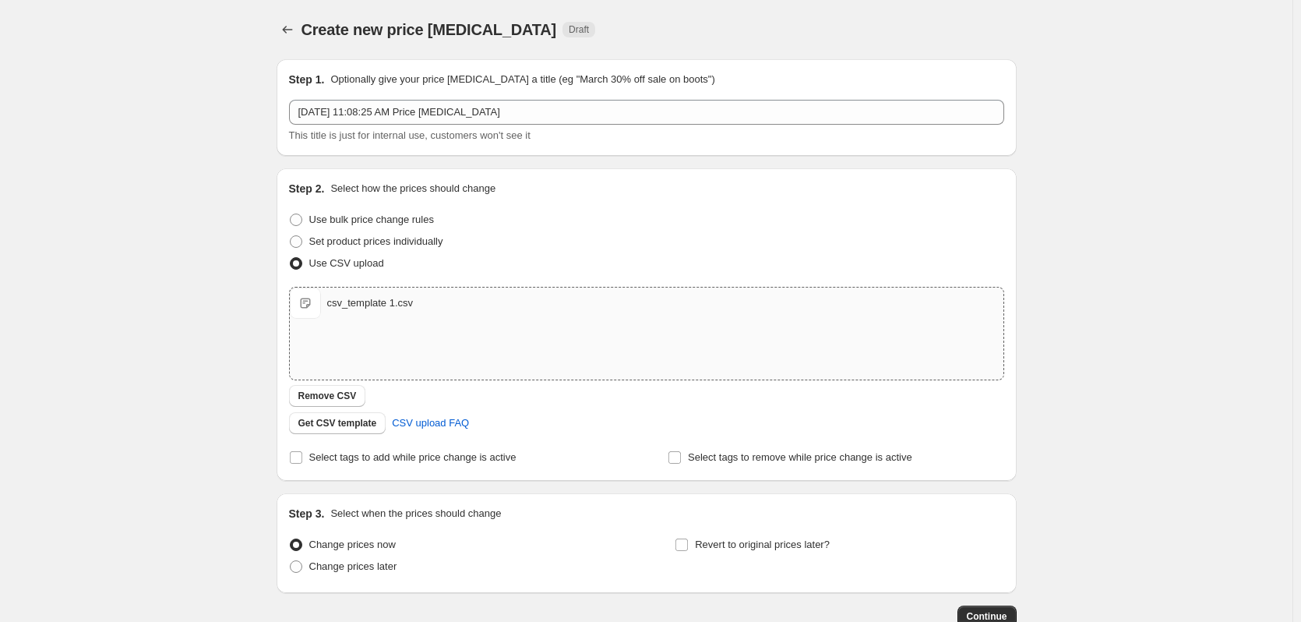
scroll to position [100, 0]
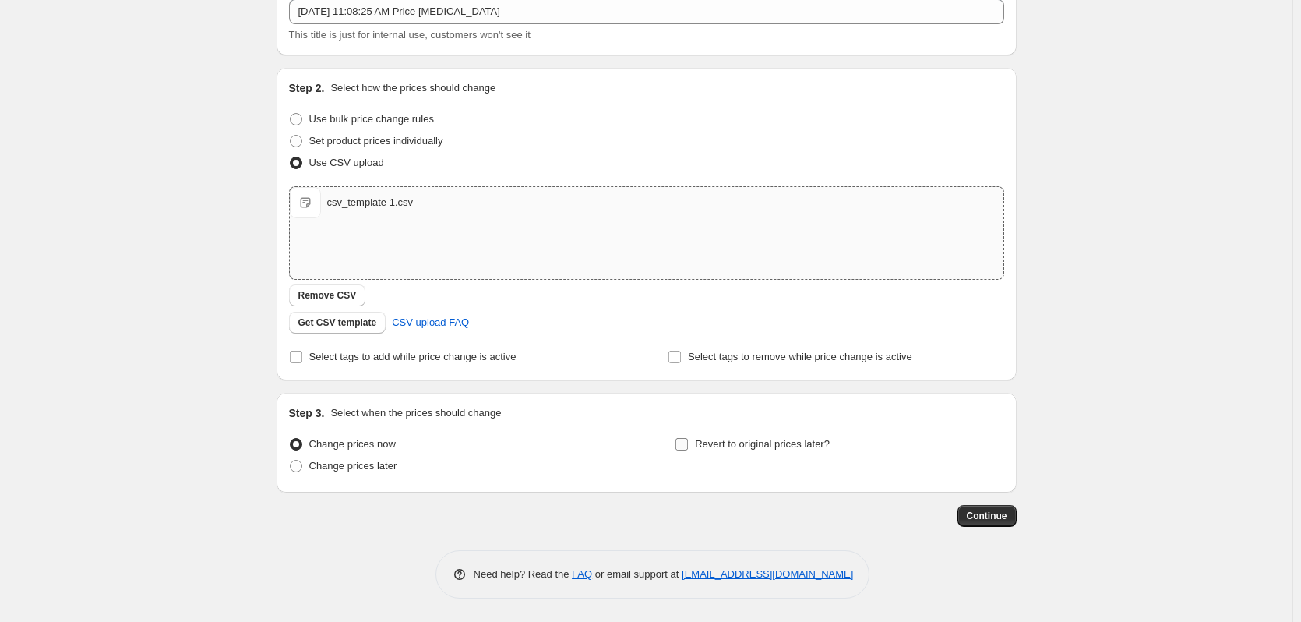
click at [752, 443] on span "Revert to original prices later?" at bounding box center [762, 444] width 135 height 12
click at [688, 443] on input "Revert to original prices later?" at bounding box center [681, 444] width 12 height 12
checkbox input "true"
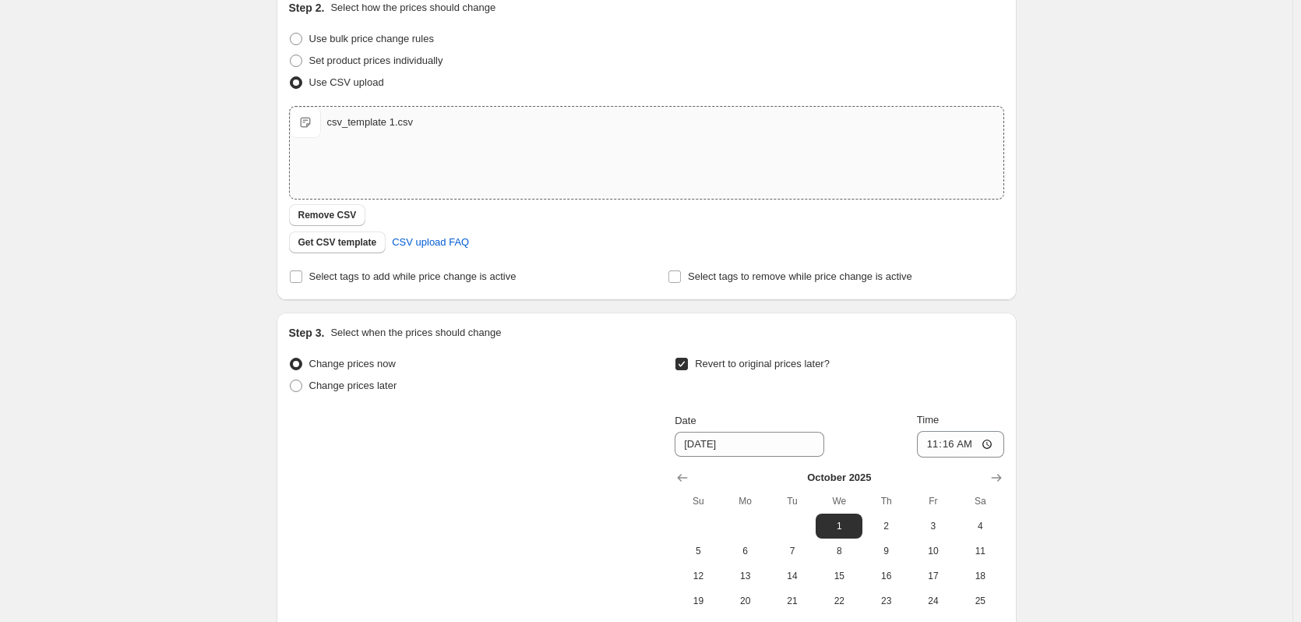
scroll to position [256, 0]
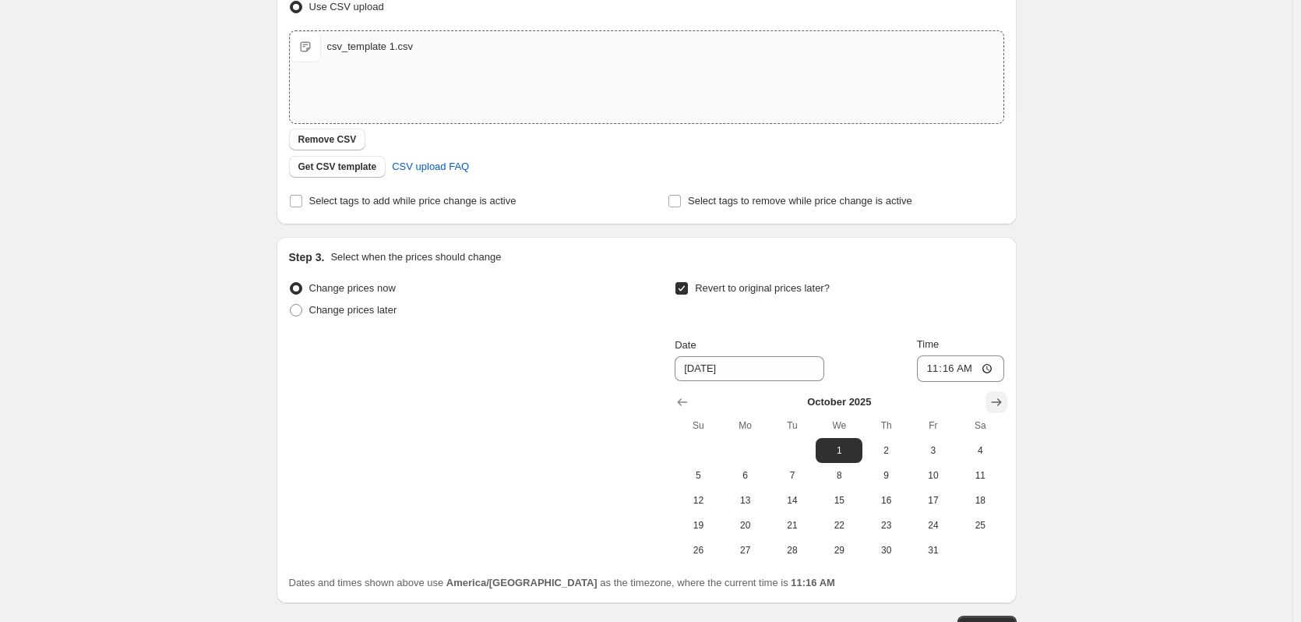
click at [993, 394] on icon "Show next month, November 2025" at bounding box center [996, 402] width 16 height 16
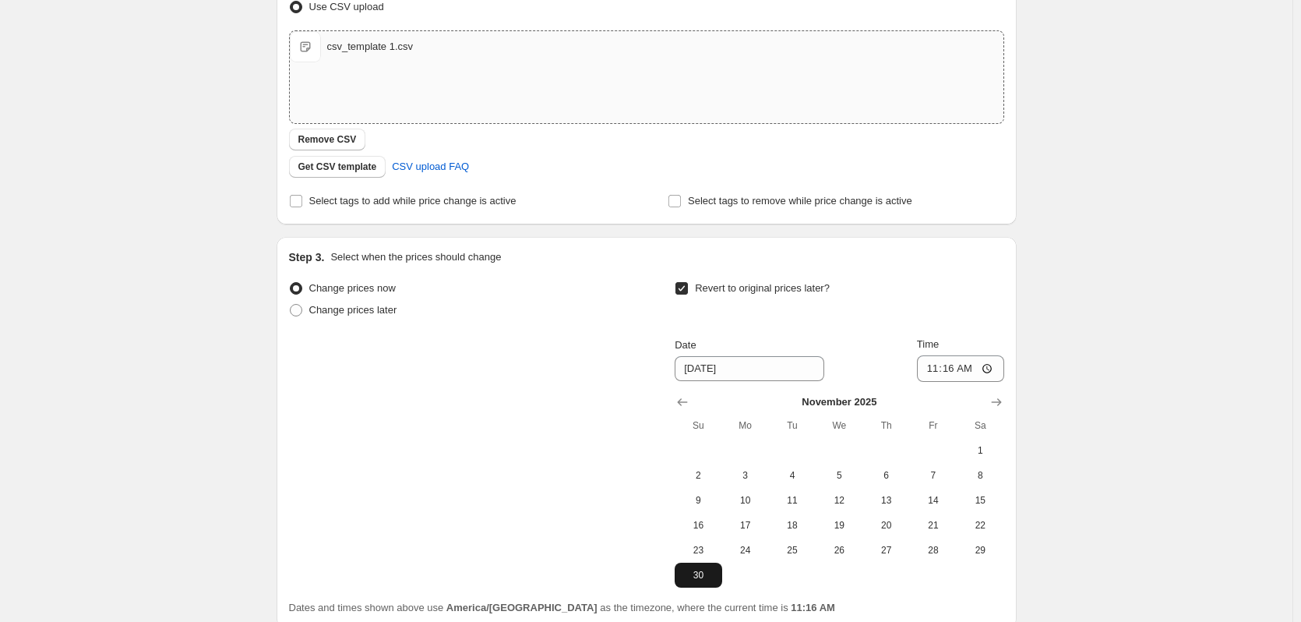
click at [703, 572] on span "30" at bounding box center [698, 575] width 34 height 12
type input "11/30/2025"
click at [937, 365] on input "11:16" at bounding box center [960, 368] width 87 height 26
type input "12:59"
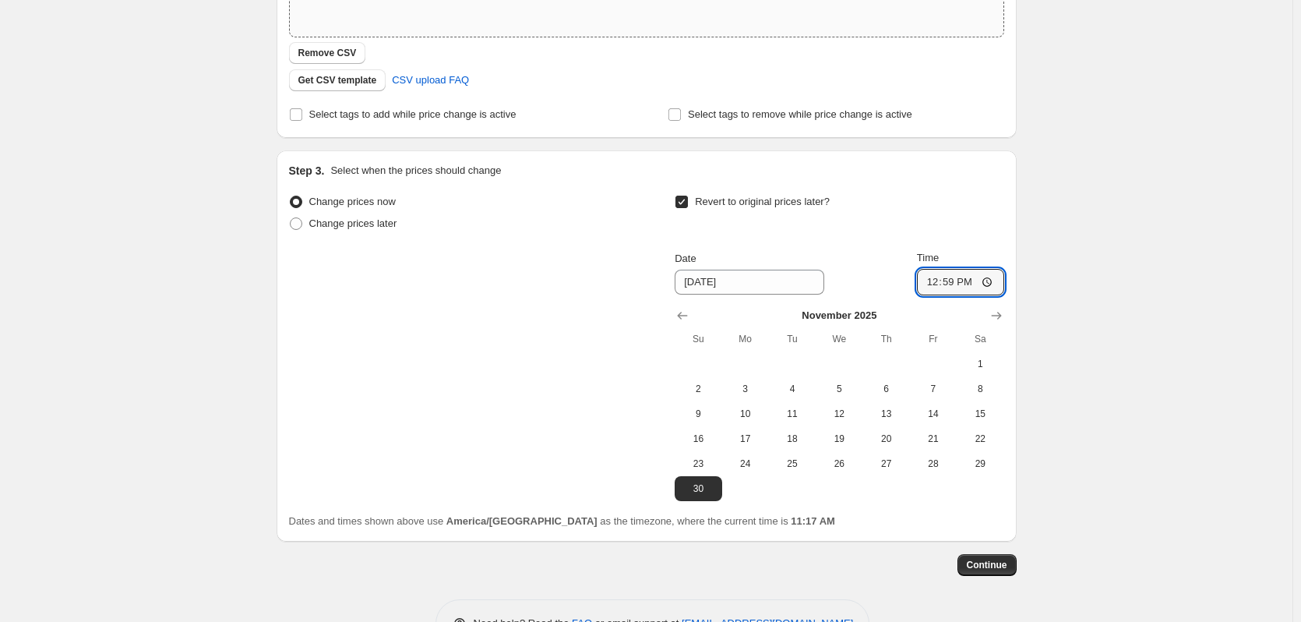
scroll to position [392, 0]
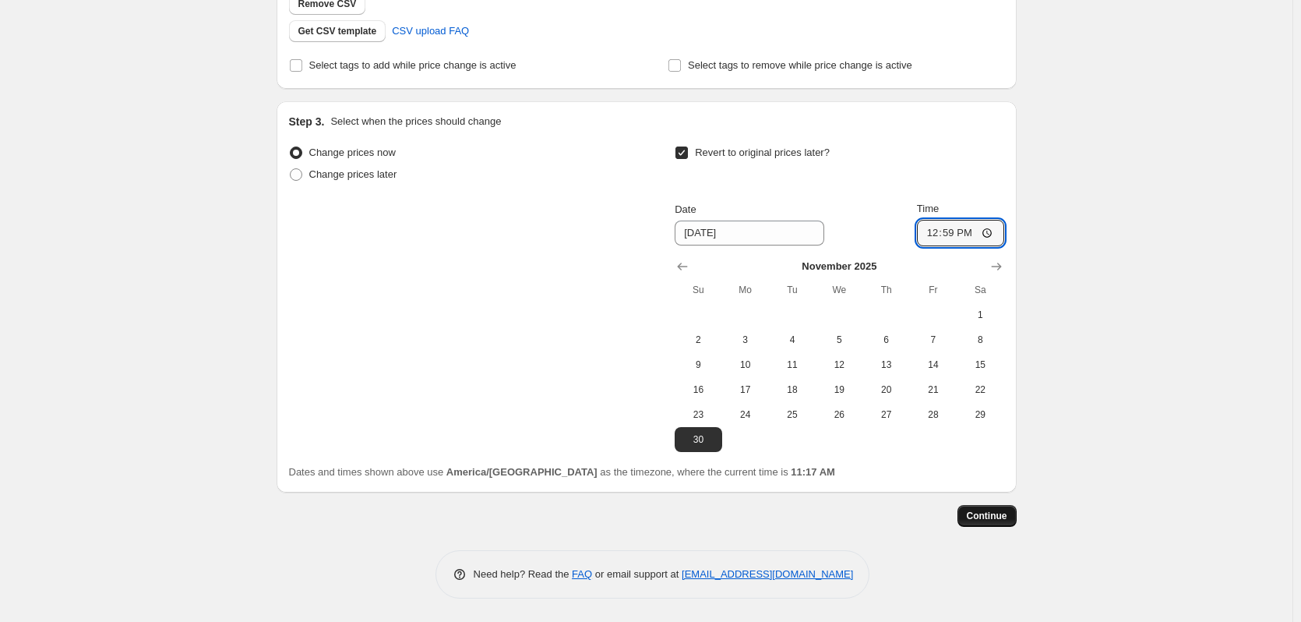
click at [999, 513] on span "Continue" at bounding box center [987, 515] width 41 height 12
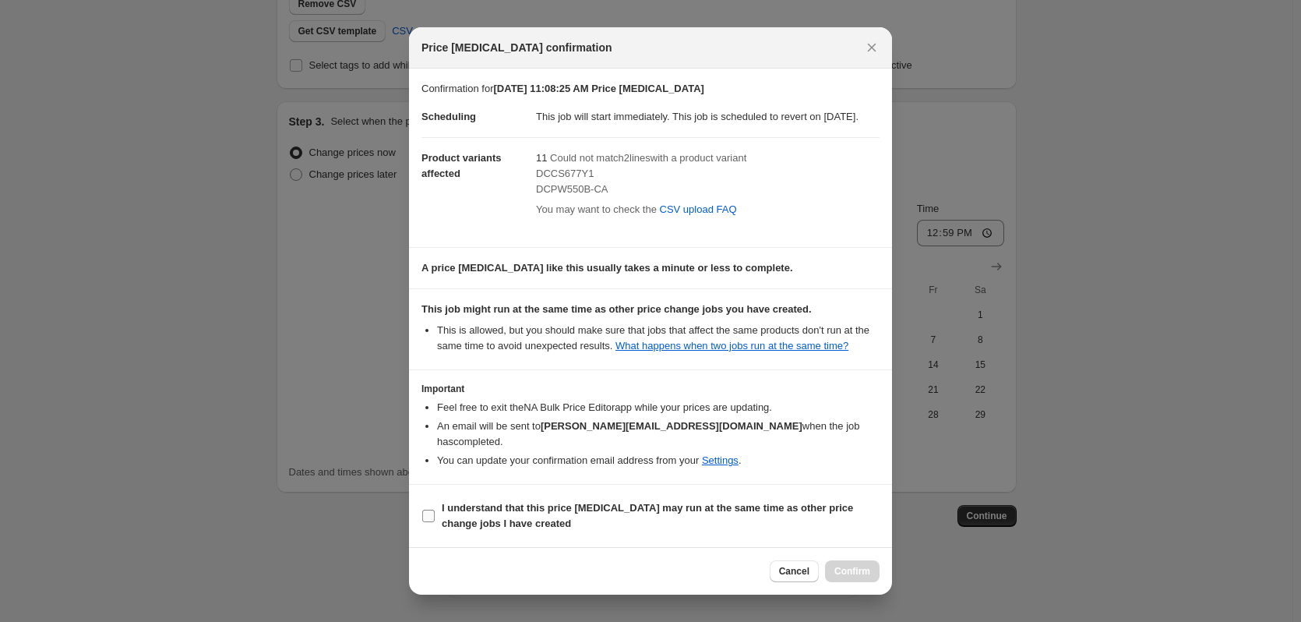
click at [464, 509] on b "I understand that this price change job may run at the same time as other price…" at bounding box center [647, 515] width 411 height 27
click at [435, 509] on input "I understand that this price change job may run at the same time as other price…" at bounding box center [428, 515] width 12 height 12
checkbox input "true"
click at [847, 575] on span "Confirm" at bounding box center [852, 571] width 36 height 12
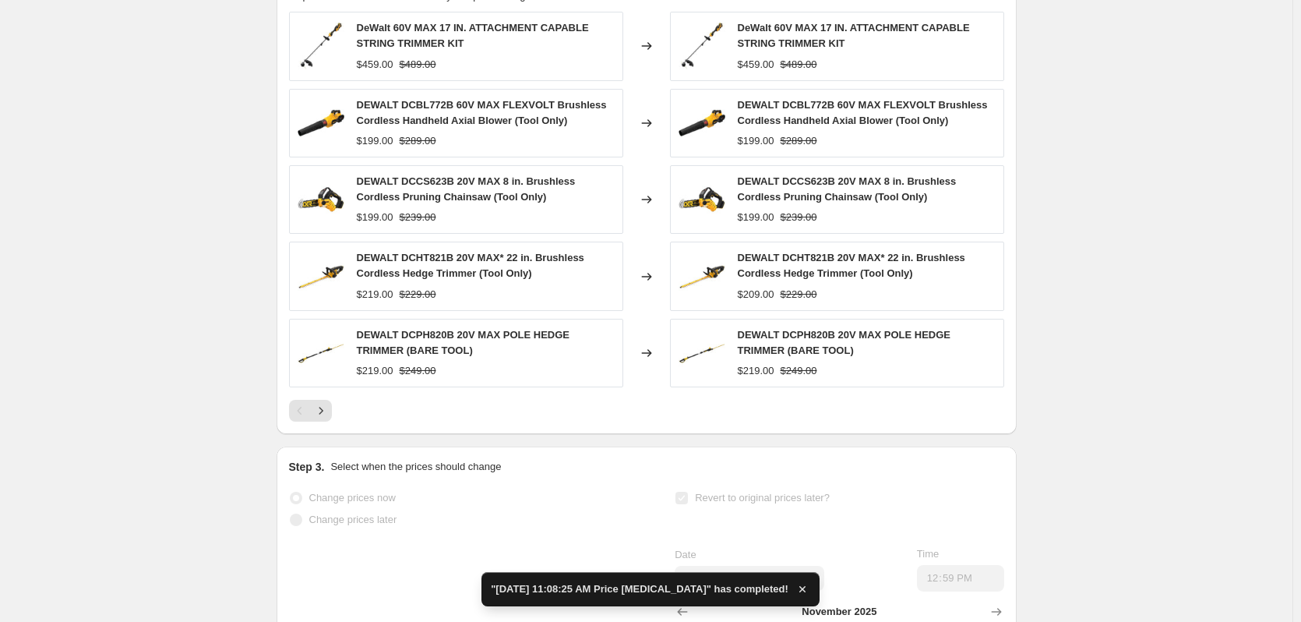
scroll to position [701, 0]
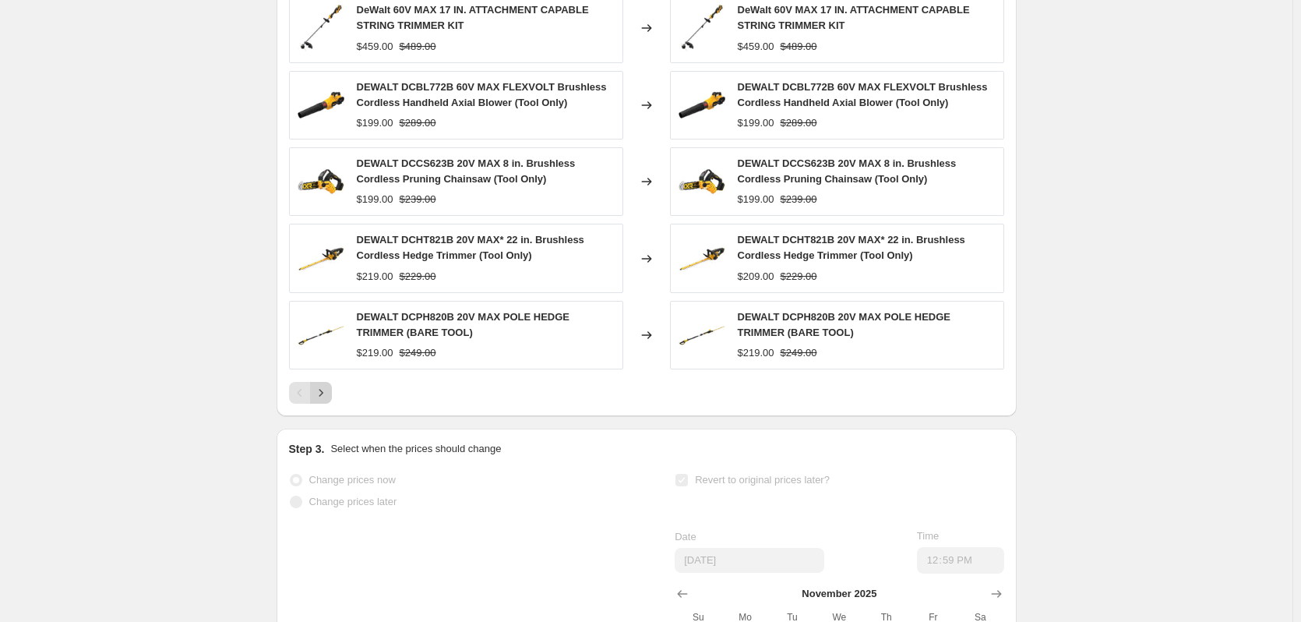
click at [322, 400] on icon "Next" at bounding box center [321, 393] width 16 height 16
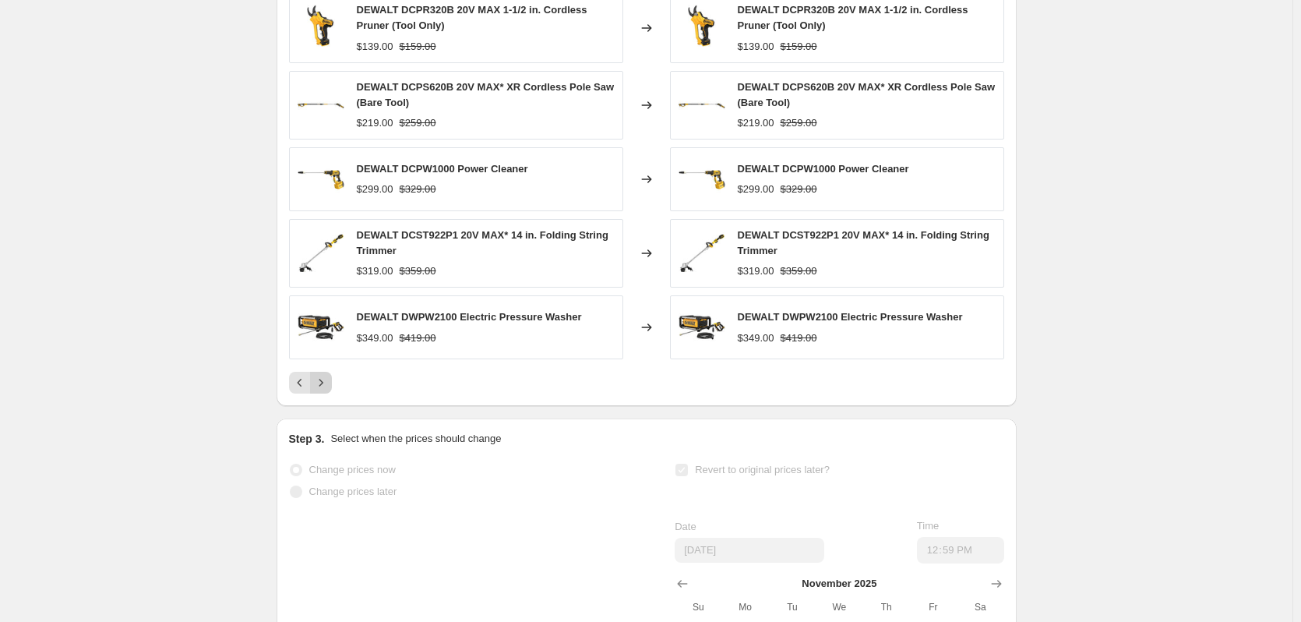
click at [329, 390] on icon "Next" at bounding box center [321, 383] width 16 height 16
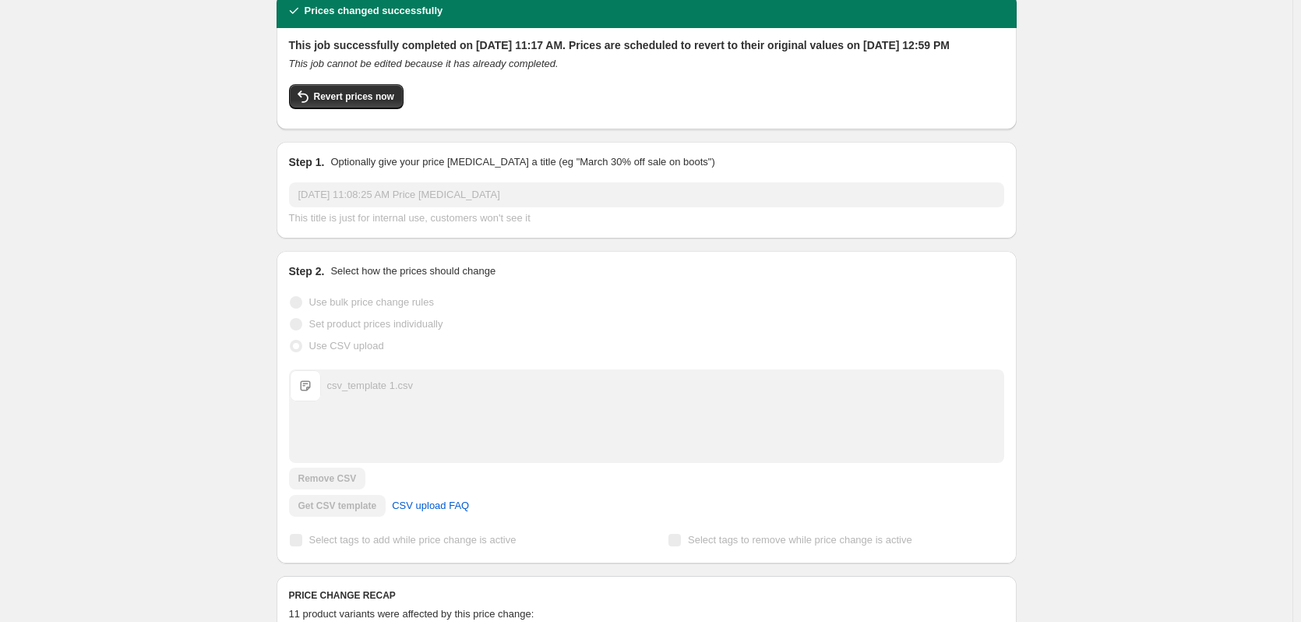
scroll to position [0, 0]
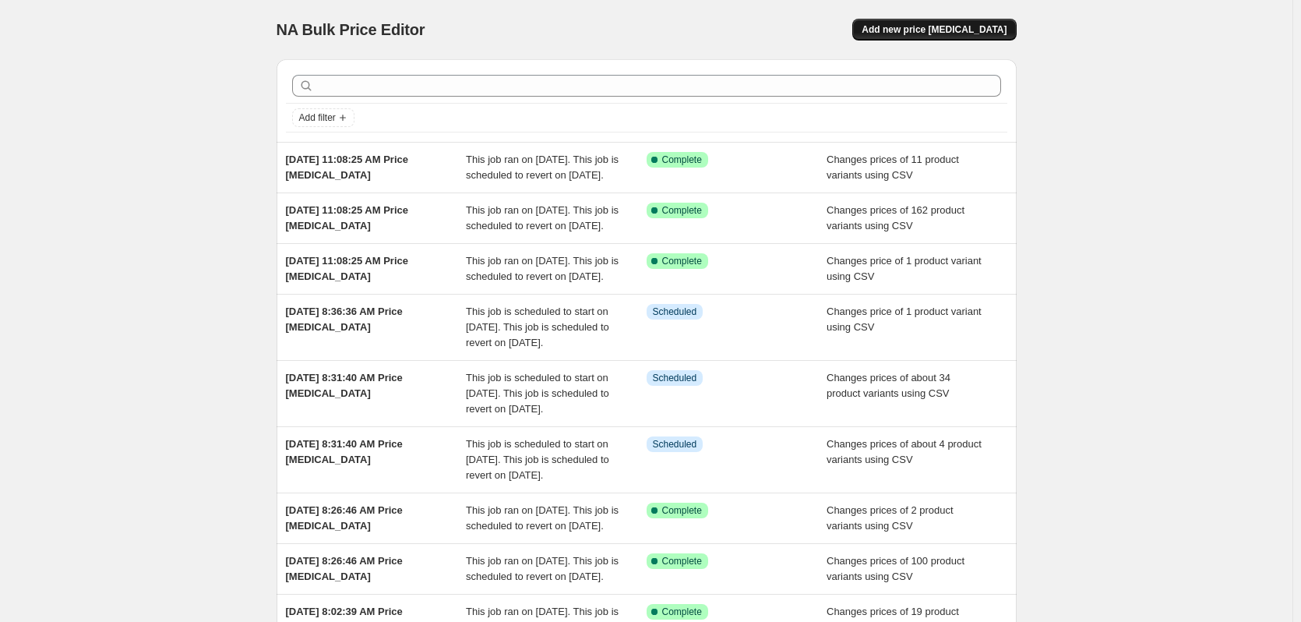
click at [978, 28] on span "Add new price change job" at bounding box center [934, 29] width 145 height 12
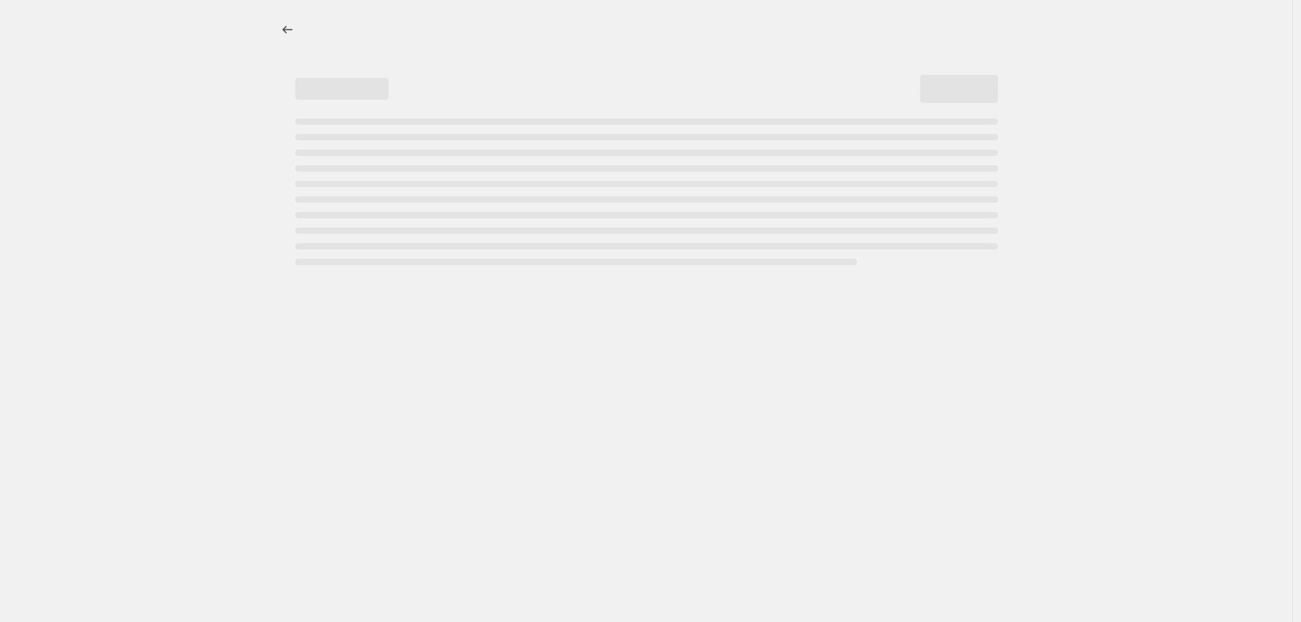
select select "percentage"
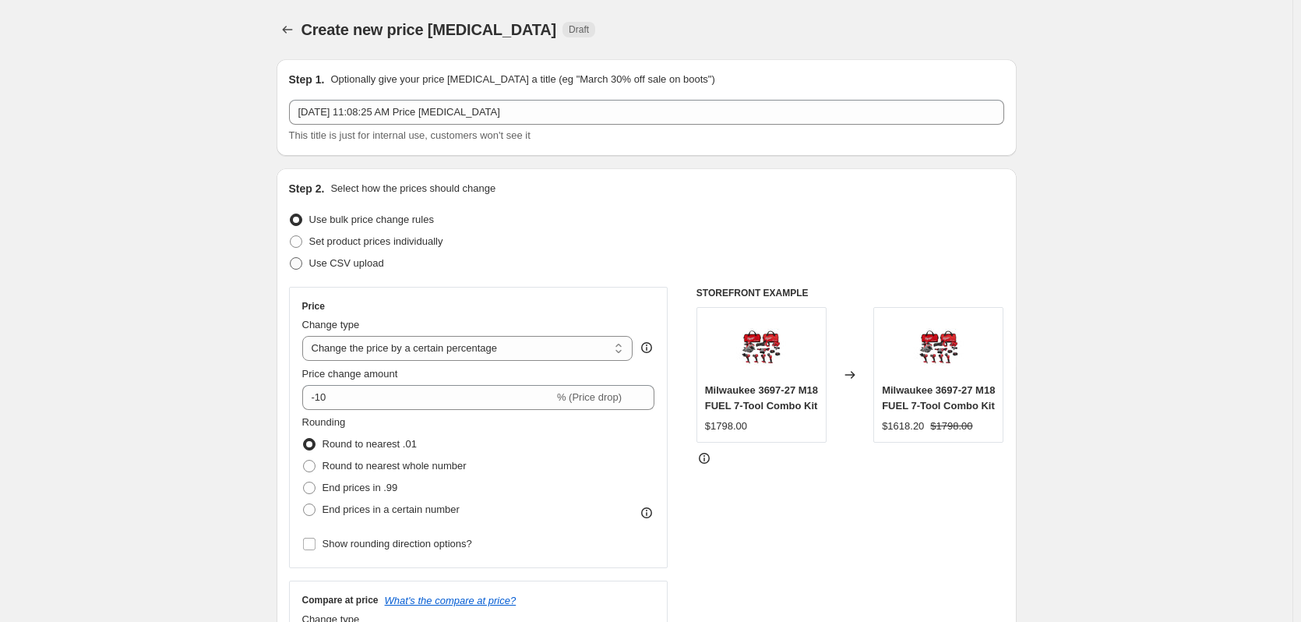
click at [338, 264] on span "Use CSV upload" at bounding box center [346, 263] width 75 height 12
click at [291, 258] on input "Use CSV upload" at bounding box center [290, 257] width 1 height 1
radio input "true"
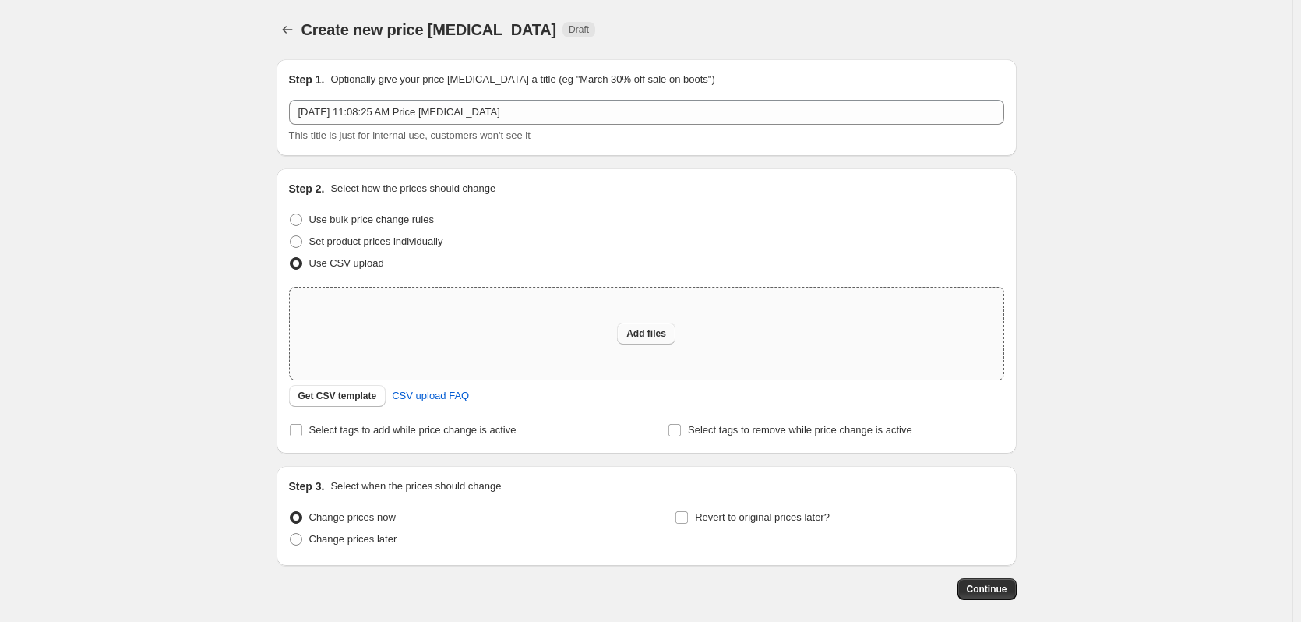
click at [651, 328] on span "Add files" at bounding box center [646, 333] width 40 height 12
type input "C:\fakepath\csv_template 1.csv"
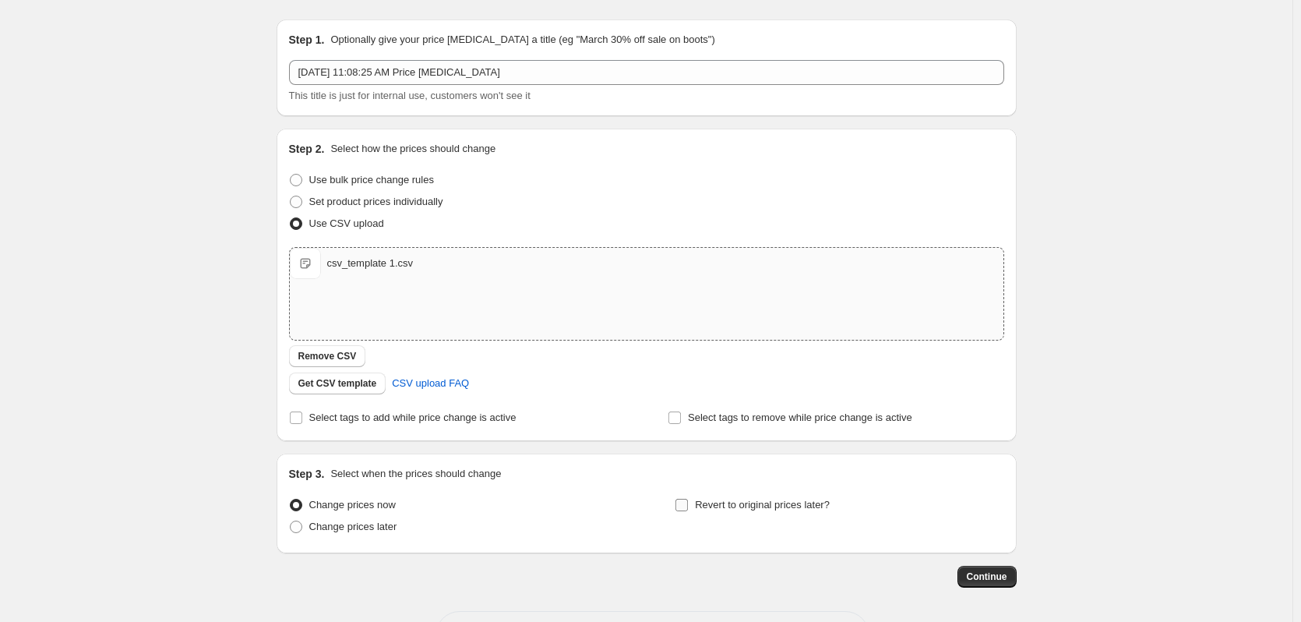
scroll to position [100, 0]
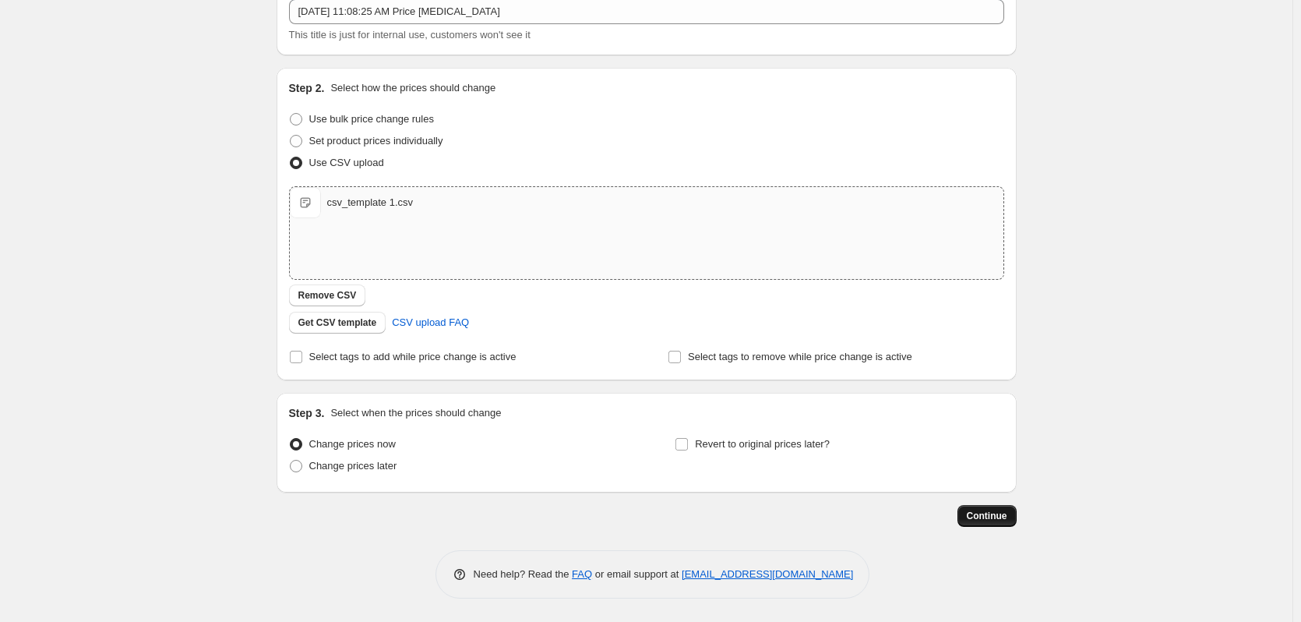
click at [976, 510] on span "Continue" at bounding box center [987, 515] width 41 height 12
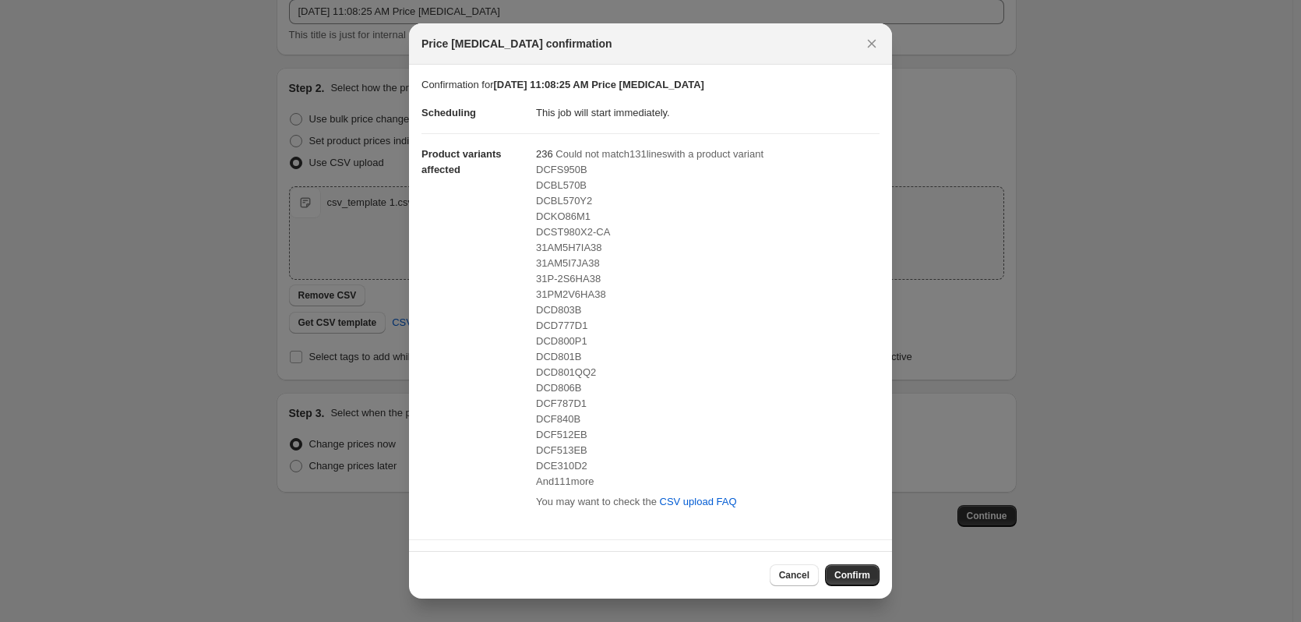
click at [562, 188] on span "DCBL570B" at bounding box center [561, 185] width 51 height 12
copy span "DCBL570B"
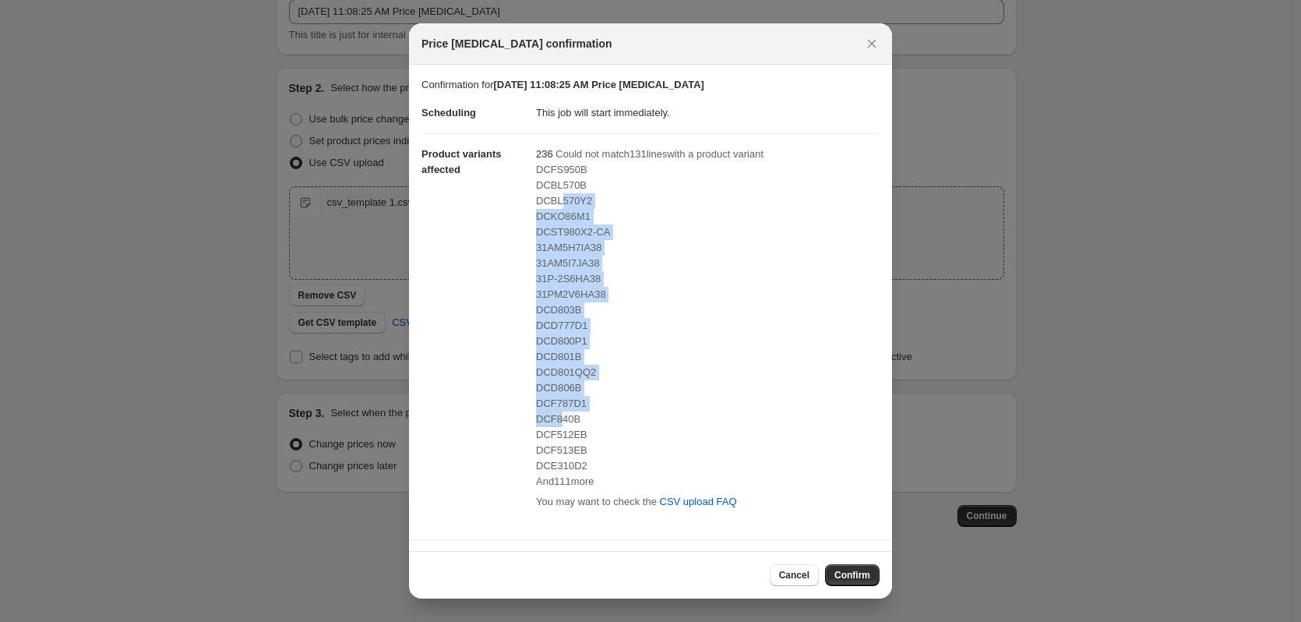
drag, startPoint x: 560, startPoint y: 206, endPoint x: 560, endPoint y: 414, distance: 208.0
click at [560, 414] on div "DCFS950B DCBL570B DCBL570Y2 DCKO86M1 DCST980X2-CA 31AM5H7IA38 31AM5I7JA38 31P-2…" at bounding box center [708, 325] width 344 height 327
click at [566, 340] on span "DCD800P1" at bounding box center [561, 341] width 51 height 12
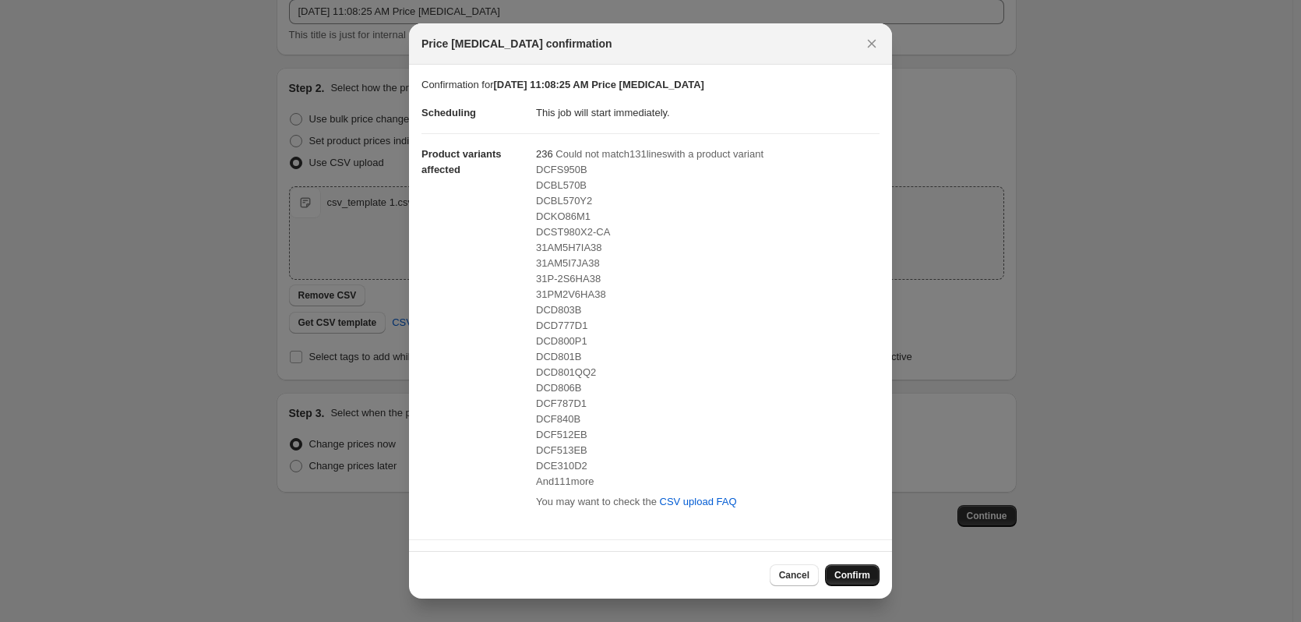
click at [852, 580] on span "Confirm" at bounding box center [852, 575] width 36 height 12
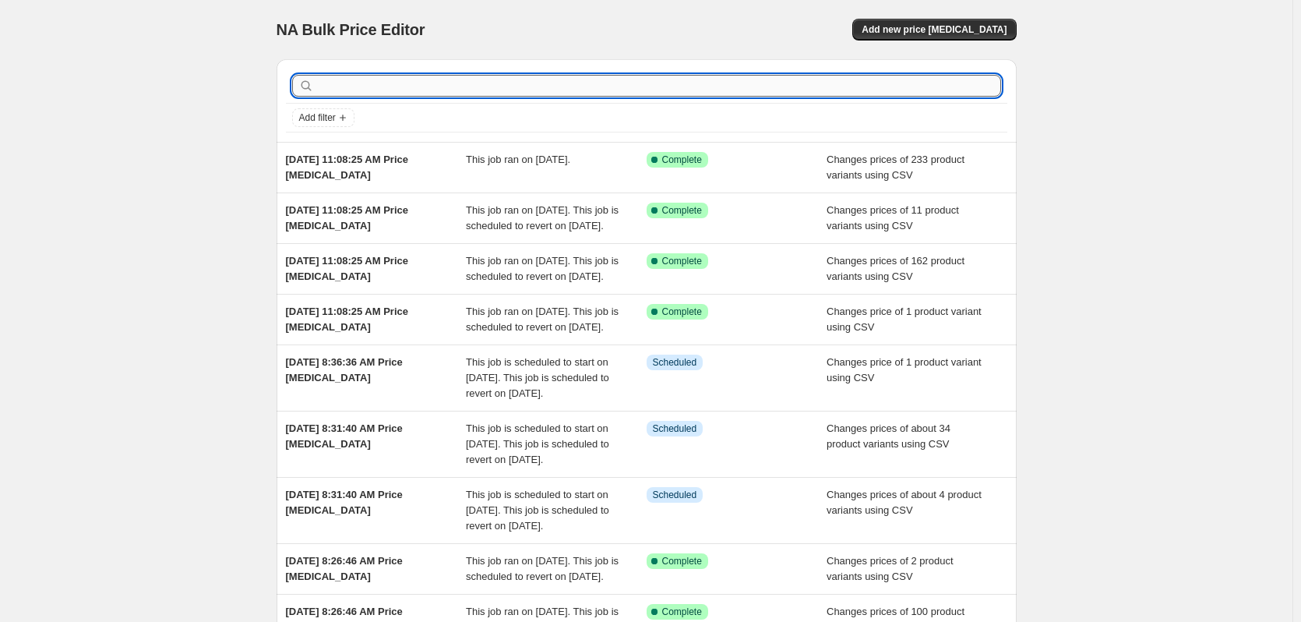
click at [457, 83] on input "text" at bounding box center [659, 86] width 684 height 22
paste input "DCKO222M1"
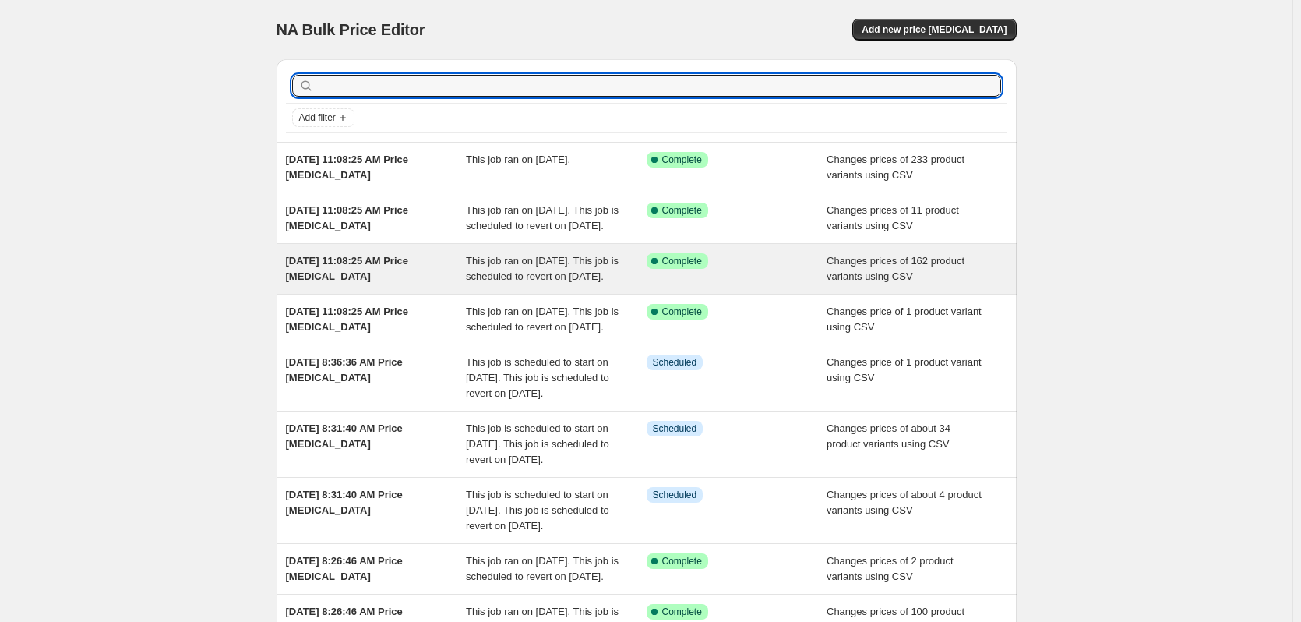
type input "DCKO222M1"
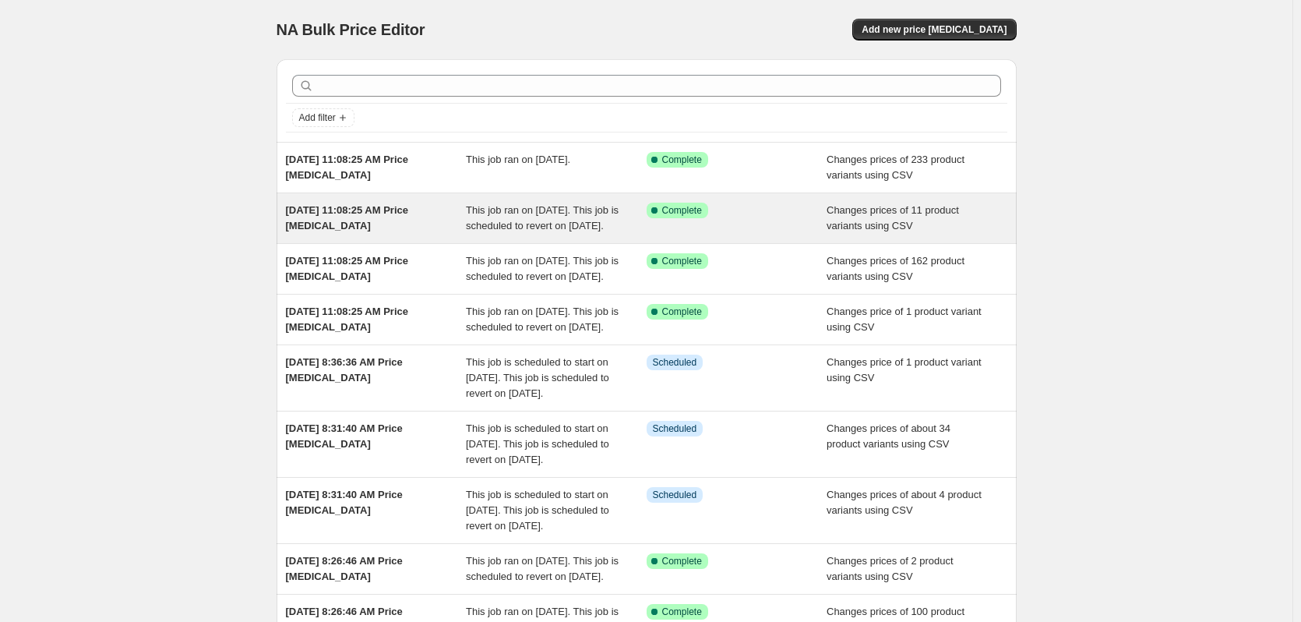
click at [409, 214] on span "Sep 24, 2025, 11:08:25 AM Price change job" at bounding box center [347, 217] width 123 height 27
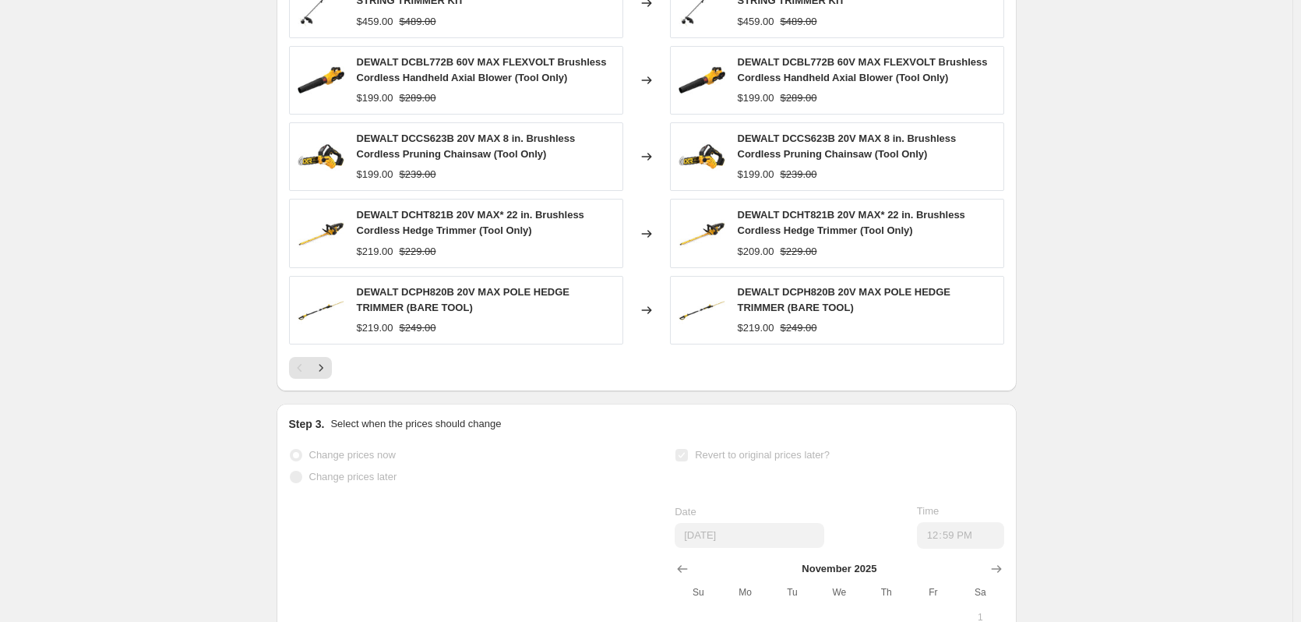
scroll to position [701, 0]
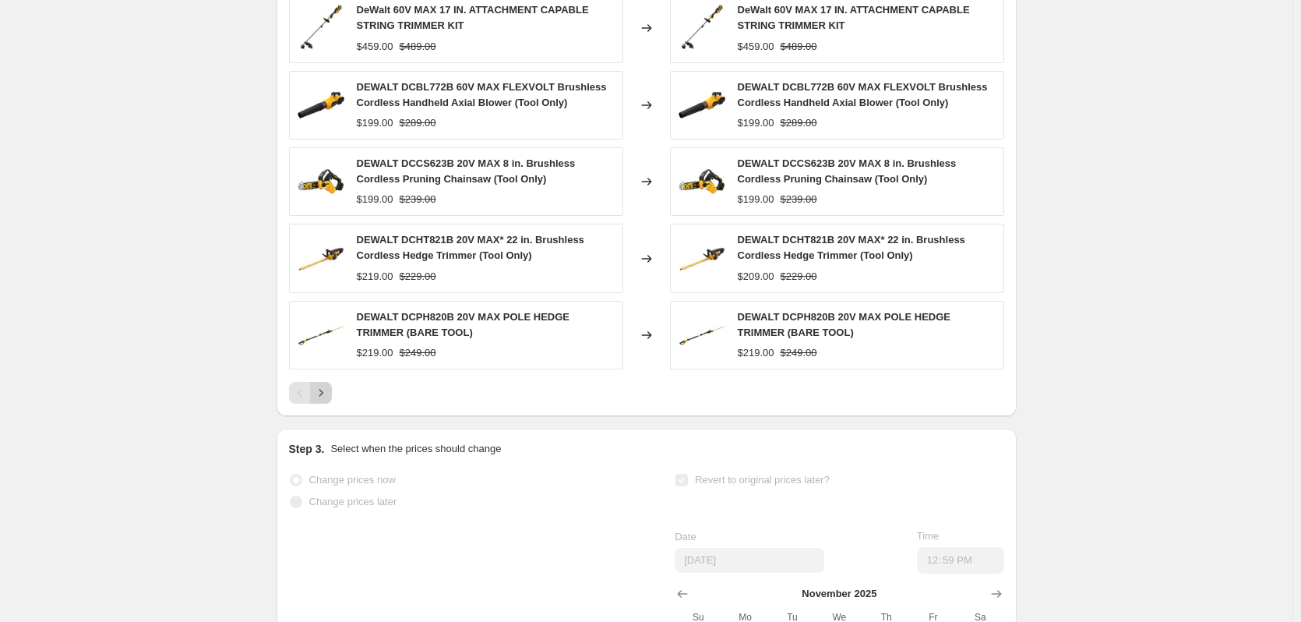
click at [329, 400] on icon "Next" at bounding box center [321, 393] width 16 height 16
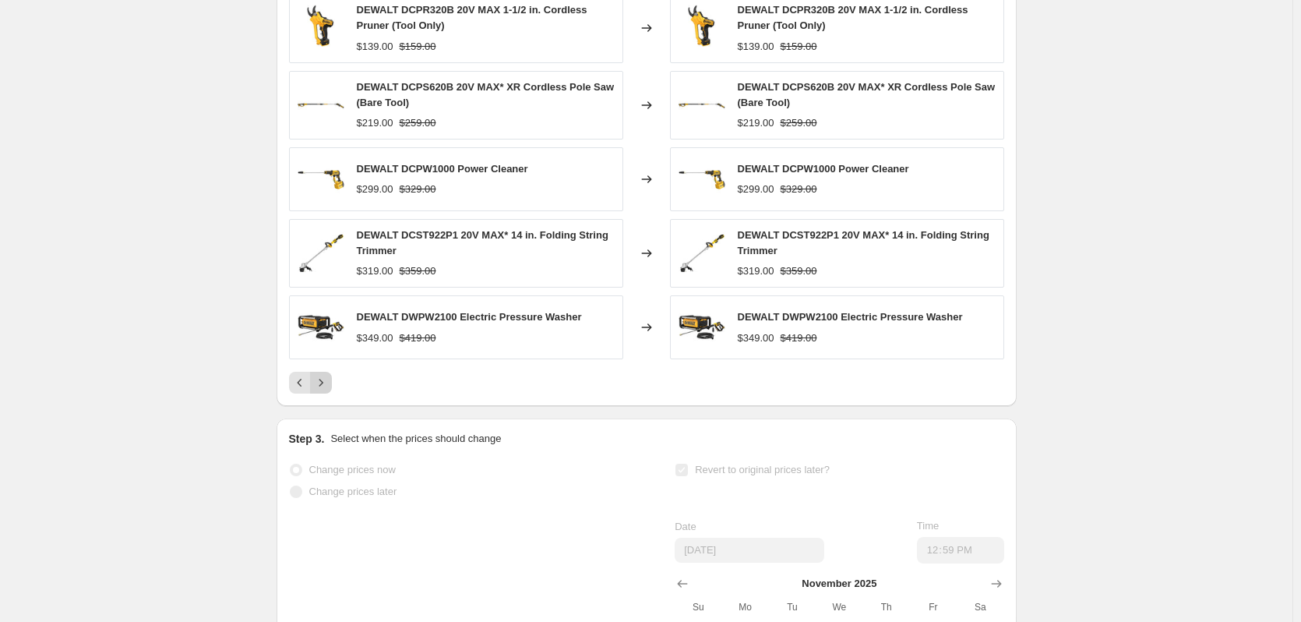
click at [328, 390] on icon "Next" at bounding box center [321, 383] width 16 height 16
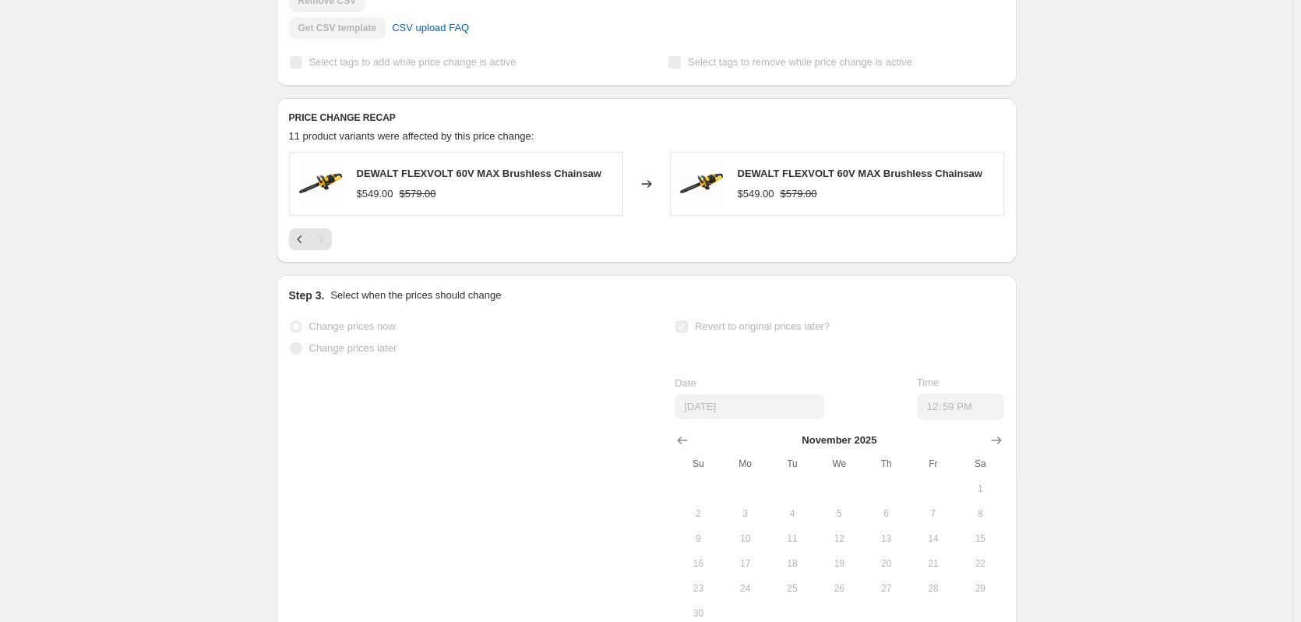
scroll to position [542, 0]
click at [305, 248] on icon "Previous" at bounding box center [300, 240] width 16 height 16
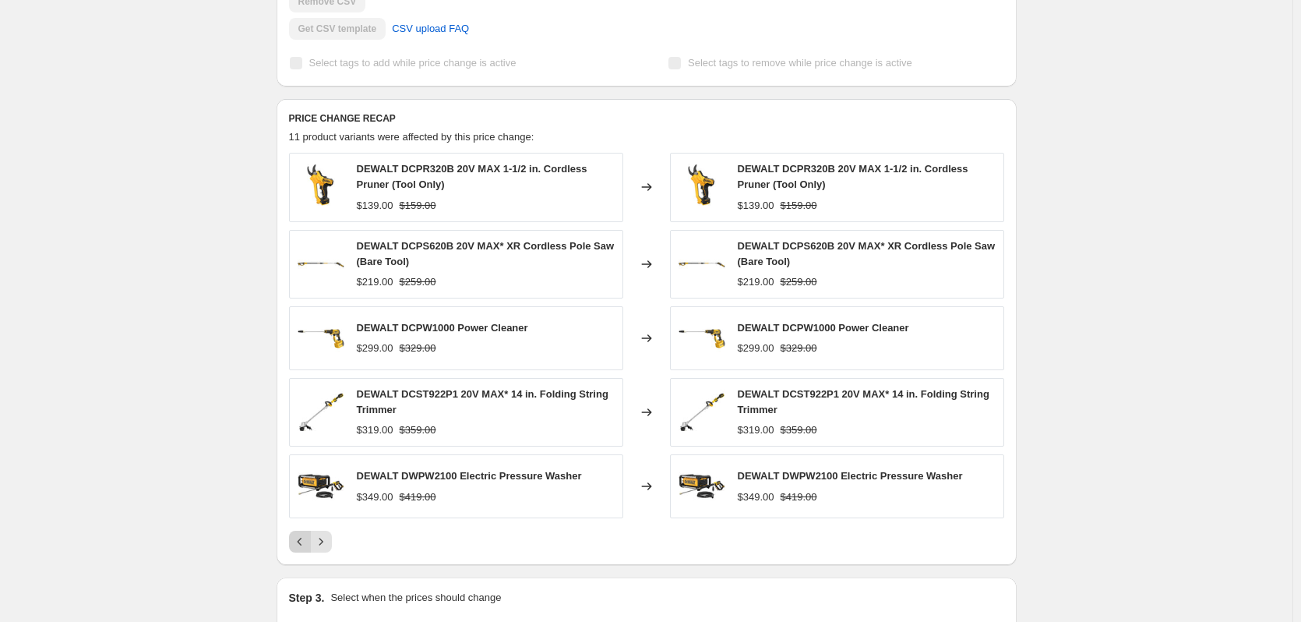
click at [305, 549] on icon "Previous" at bounding box center [300, 542] width 16 height 16
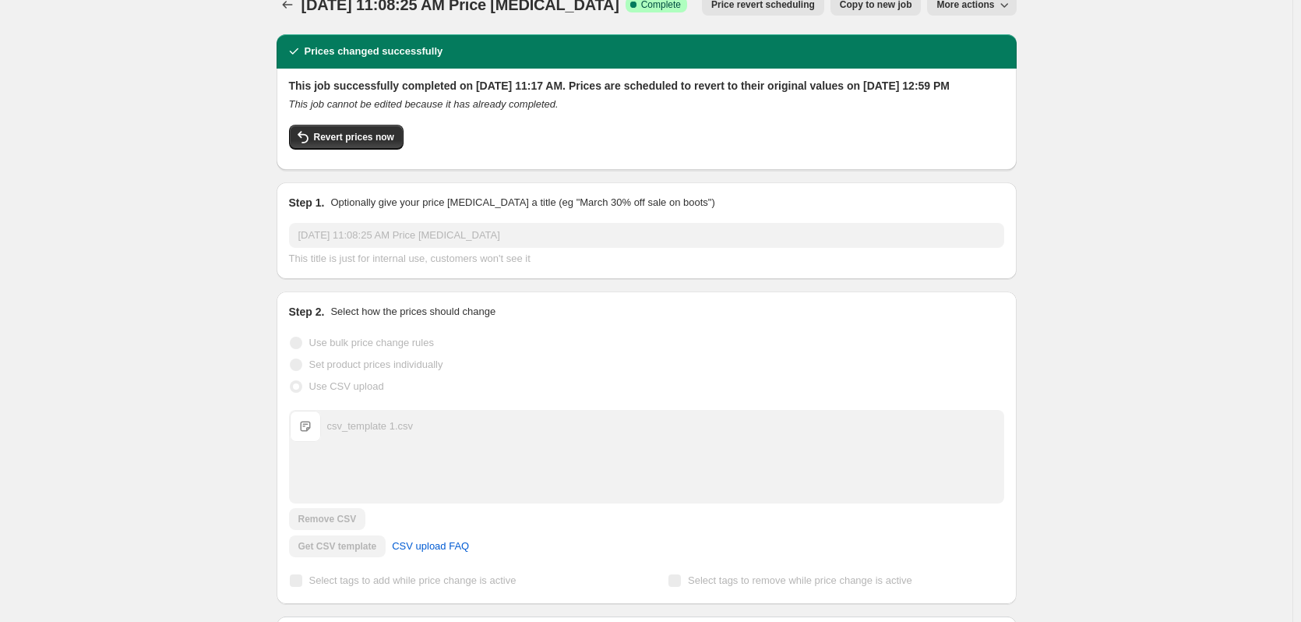
scroll to position [0, 0]
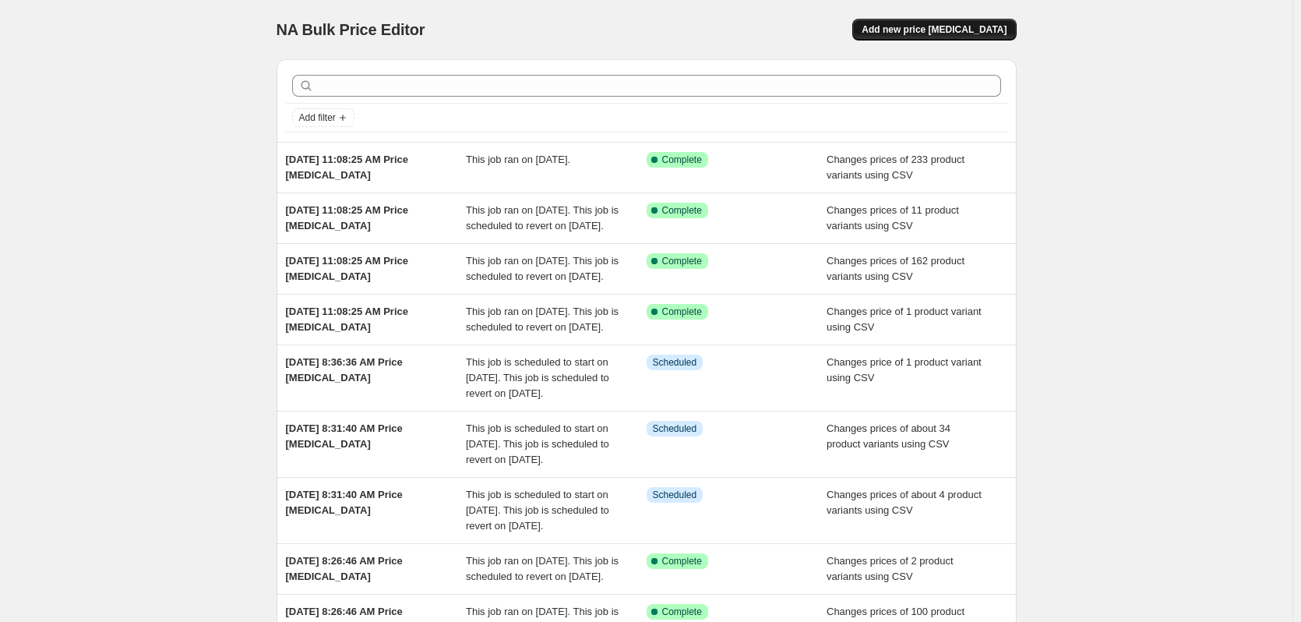
click at [928, 30] on span "Add new price change job" at bounding box center [934, 29] width 145 height 12
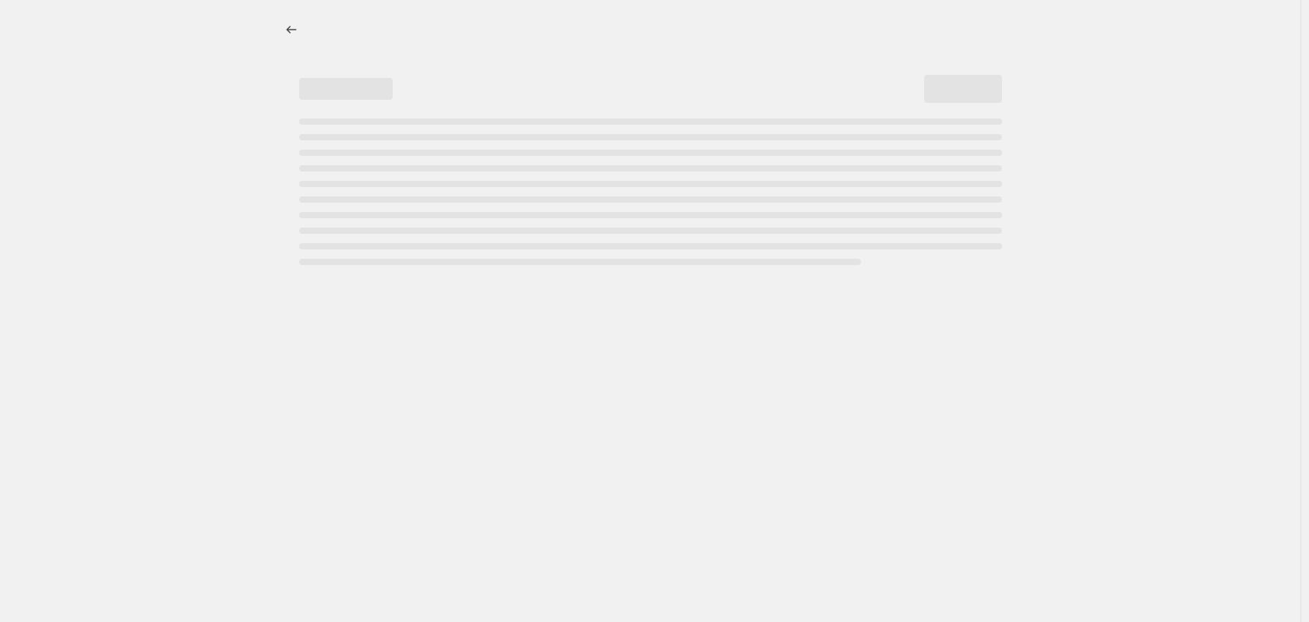
select select "percentage"
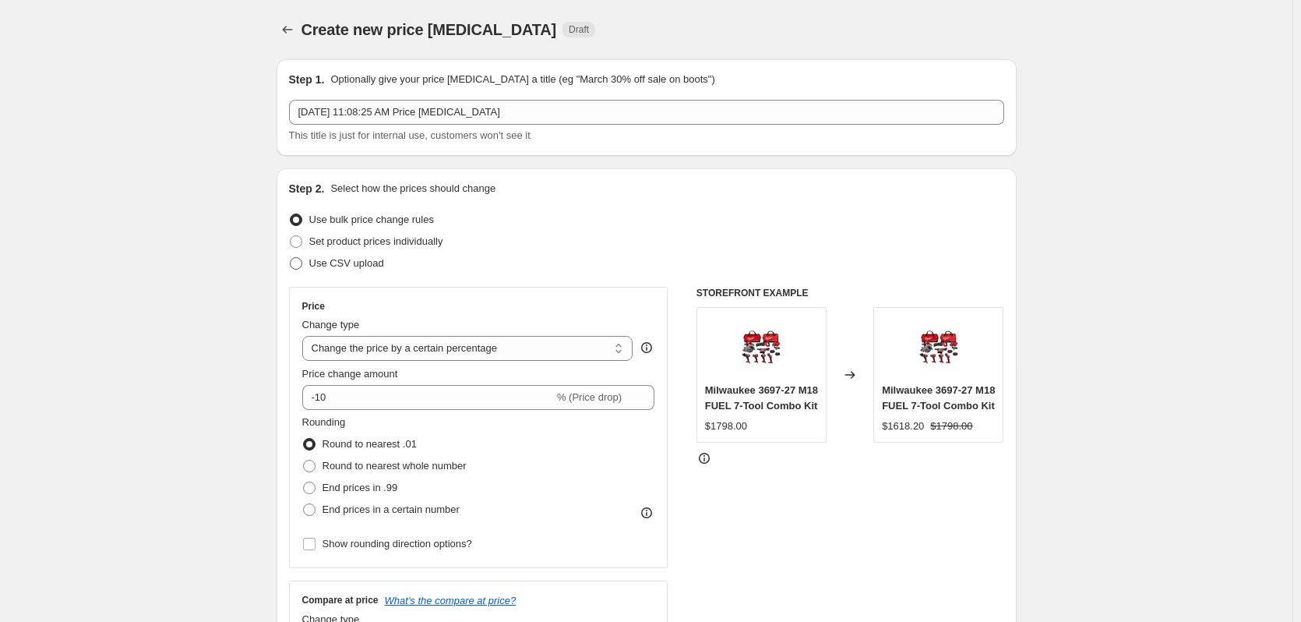
click at [368, 267] on span "Use CSV upload" at bounding box center [346, 263] width 75 height 12
click at [291, 258] on input "Use CSV upload" at bounding box center [290, 257] width 1 height 1
radio input "true"
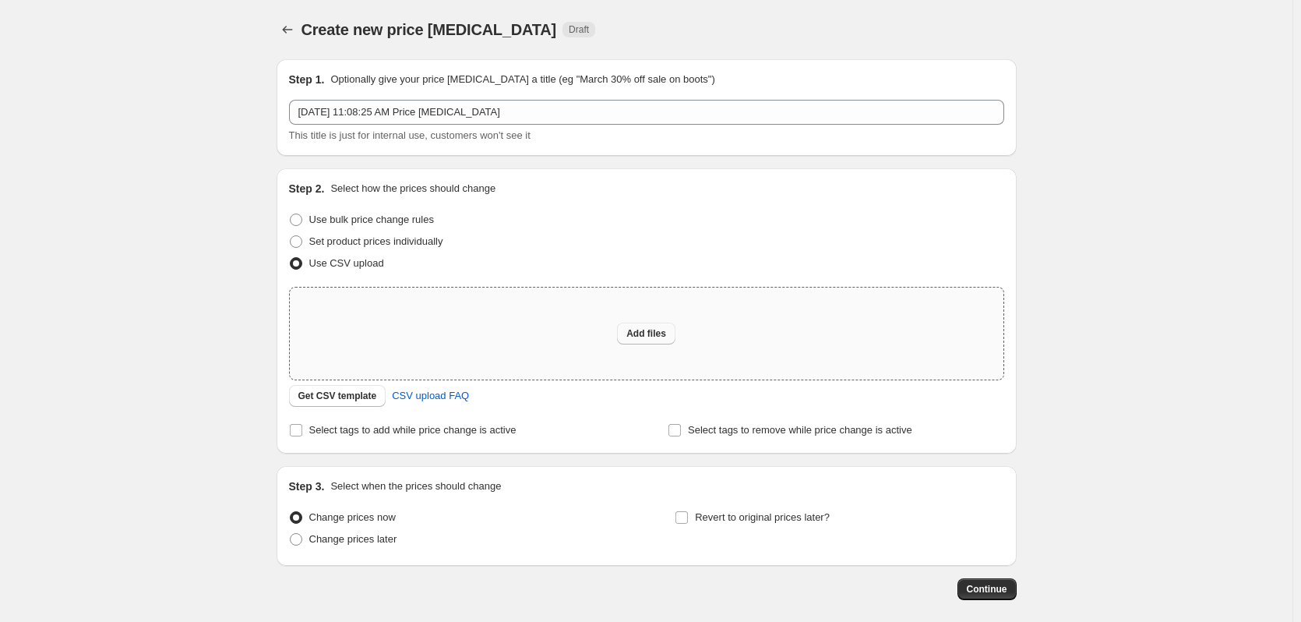
click at [664, 329] on span "Add files" at bounding box center [646, 333] width 40 height 12
type input "C:\fakepath\csv_template 1.csv"
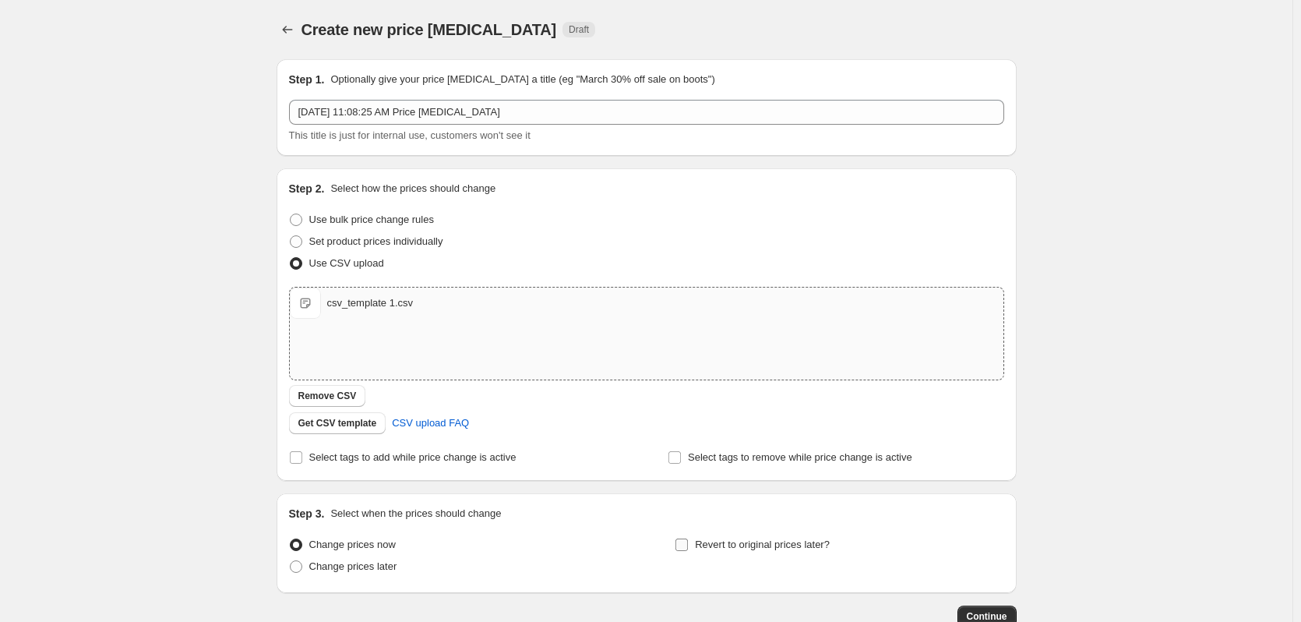
click at [777, 539] on span "Revert to original prices later?" at bounding box center [762, 544] width 135 height 12
click at [688, 539] on input "Revert to original prices later?" at bounding box center [681, 544] width 12 height 12
checkbox input "true"
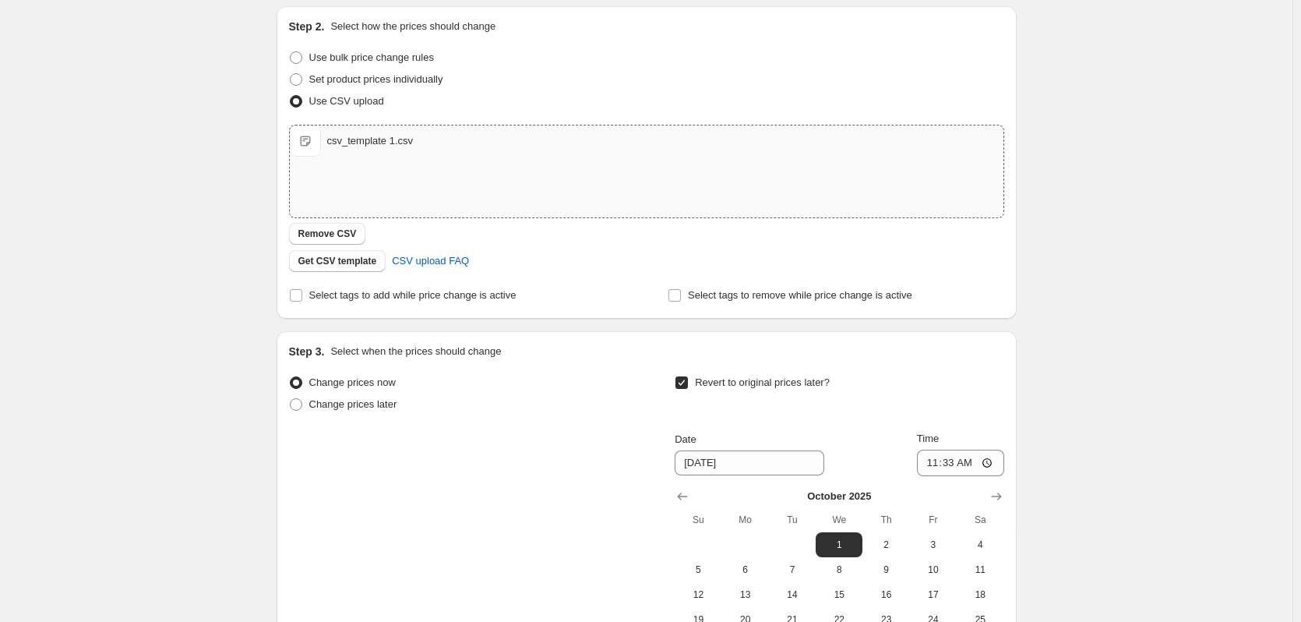
scroll to position [312, 0]
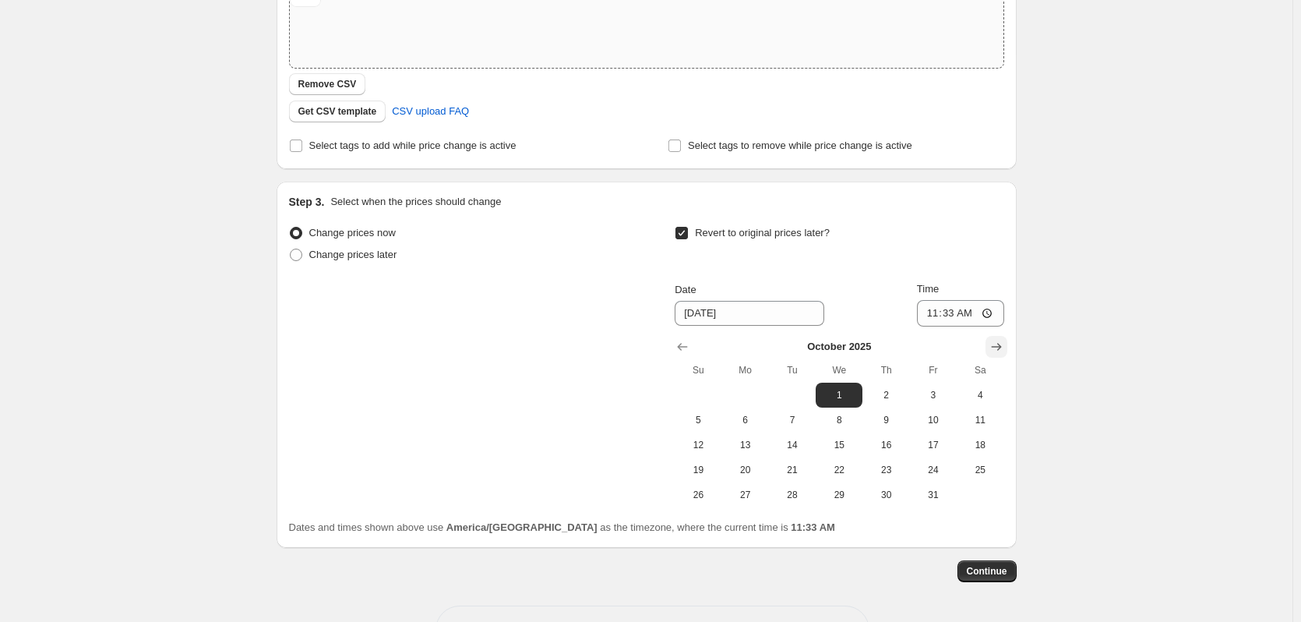
click at [998, 347] on icon "Show next month, November 2025" at bounding box center [996, 347] width 10 height 8
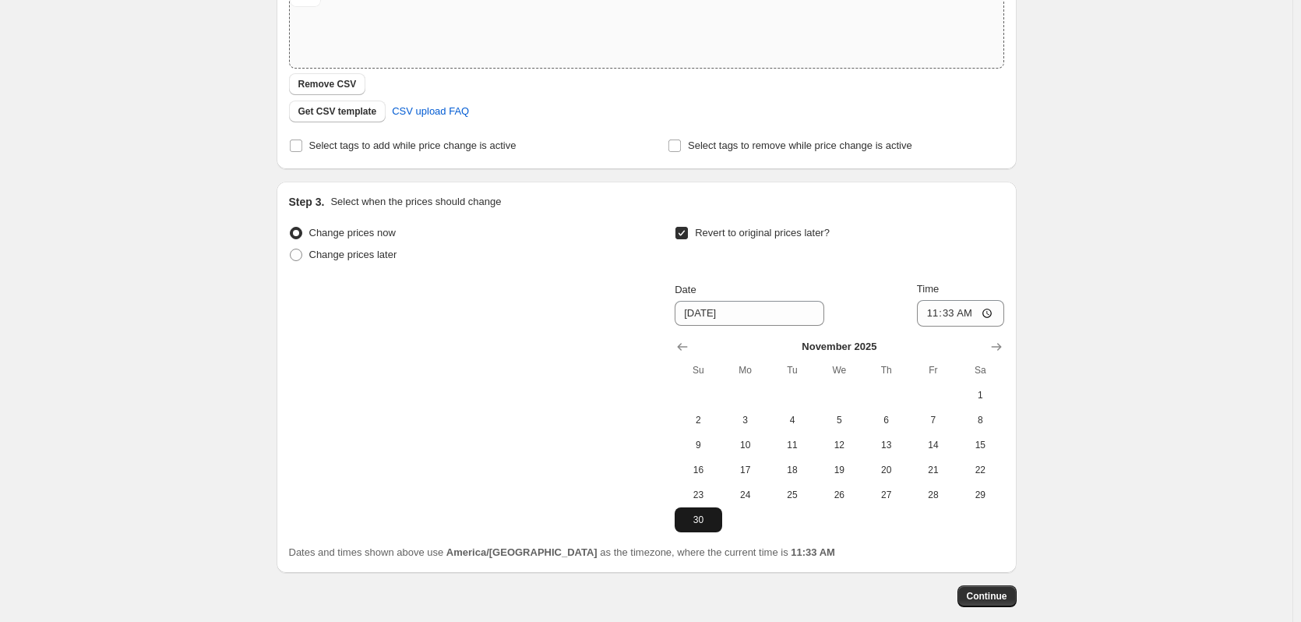
click at [710, 517] on span "30" at bounding box center [698, 519] width 34 height 12
type input "11/30/2025"
drag, startPoint x: 930, startPoint y: 311, endPoint x: 921, endPoint y: 321, distance: 13.8
click at [930, 312] on input "11:33" at bounding box center [960, 313] width 87 height 26
type input "12:59"
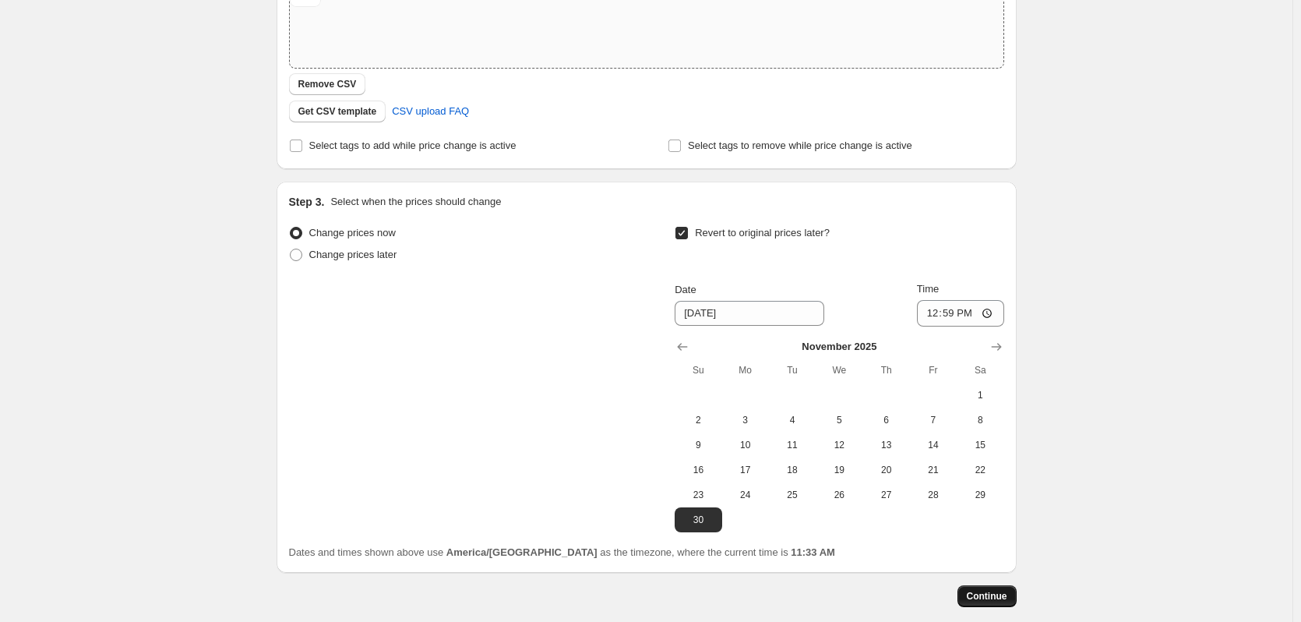
click at [975, 588] on button "Continue" at bounding box center [986, 596] width 59 height 22
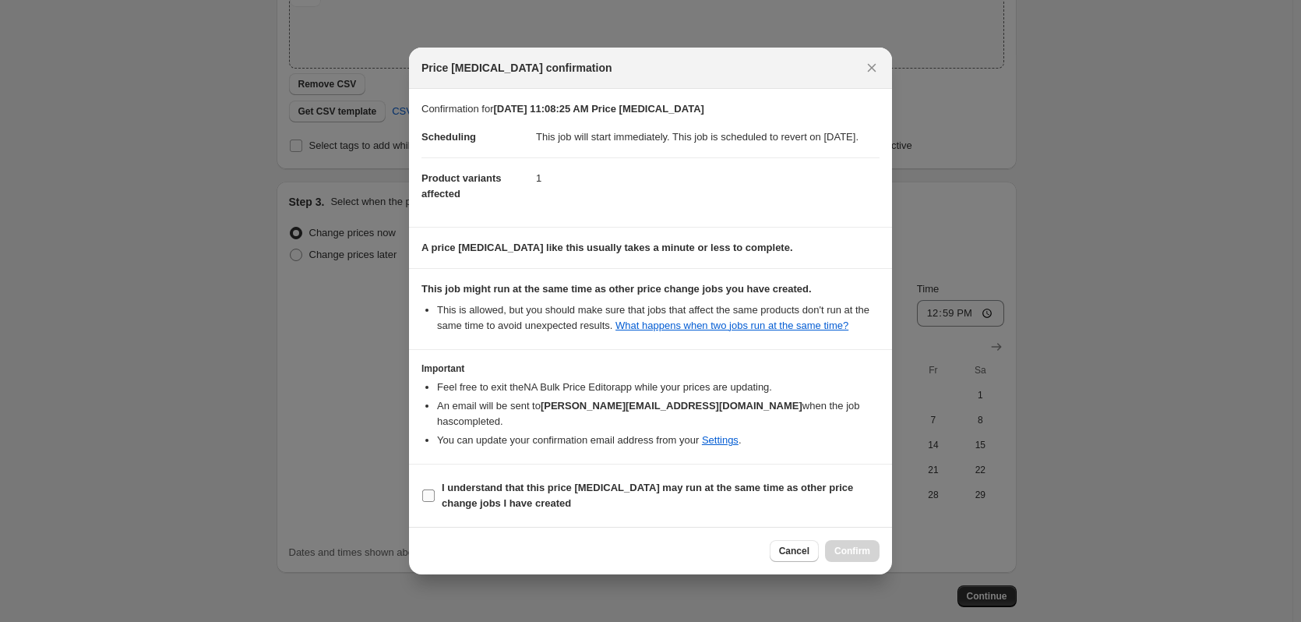
click at [527, 494] on span "I understand that this price change job may run at the same time as other price…" at bounding box center [661, 495] width 438 height 31
click at [435, 494] on input "I understand that this price change job may run at the same time as other price…" at bounding box center [428, 495] width 12 height 12
checkbox input "true"
click at [844, 544] on button "Confirm" at bounding box center [852, 551] width 55 height 22
